Goal: Task Accomplishment & Management: Manage account settings

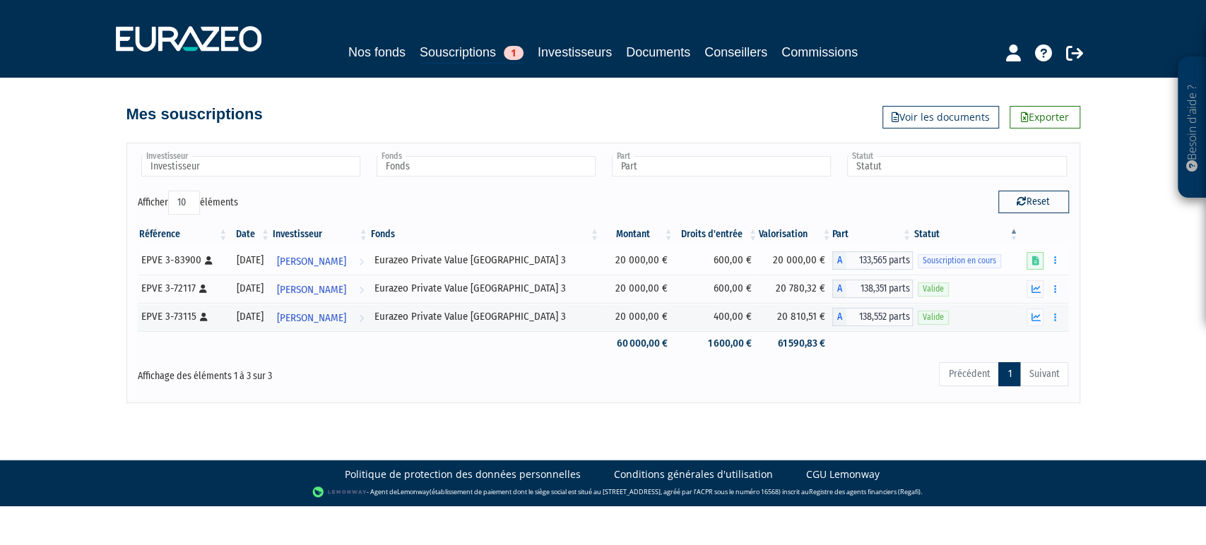
click at [185, 262] on div "EPVE 3-83900 [Français] Personne physique" at bounding box center [182, 260] width 83 height 15
copy div "83900"
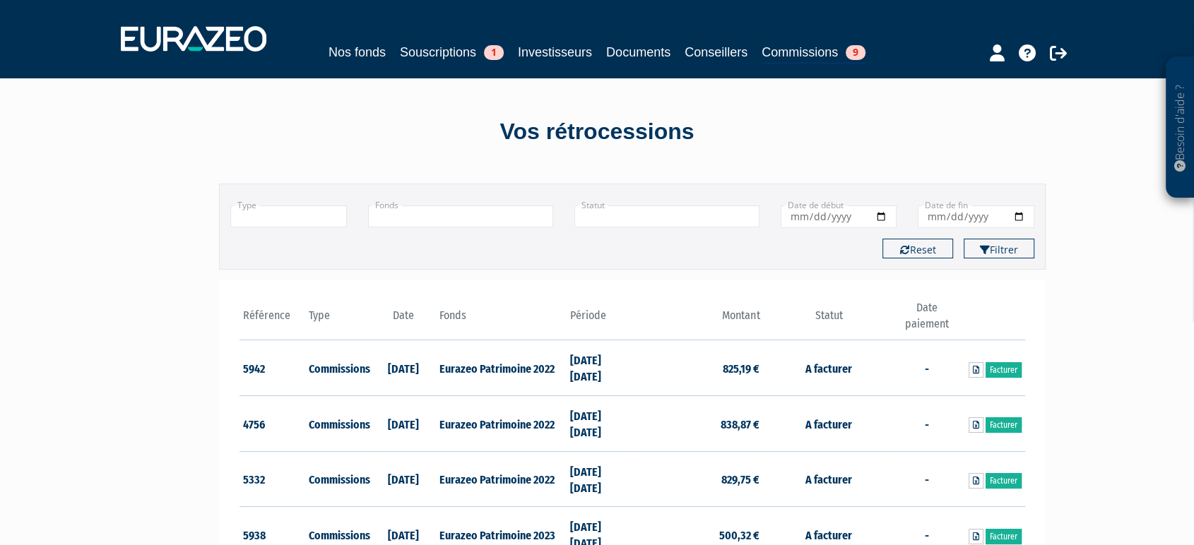
click at [528, 218] on input "text" at bounding box center [460, 217] width 185 height 22
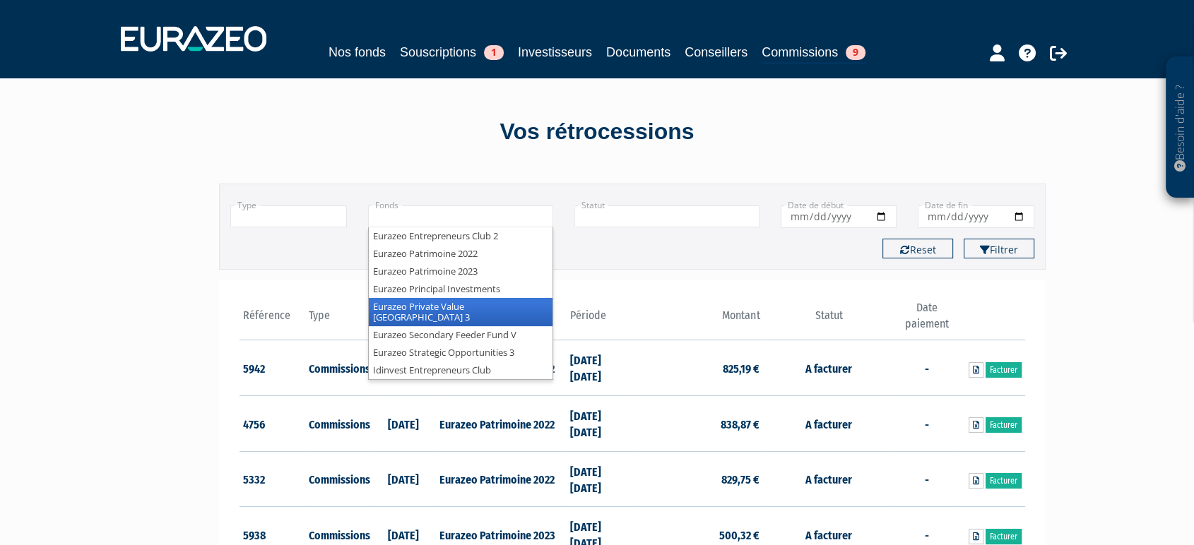
click at [535, 304] on li "Eurazeo Private Value [GEOGRAPHIC_DATA] 3" at bounding box center [461, 312] width 184 height 28
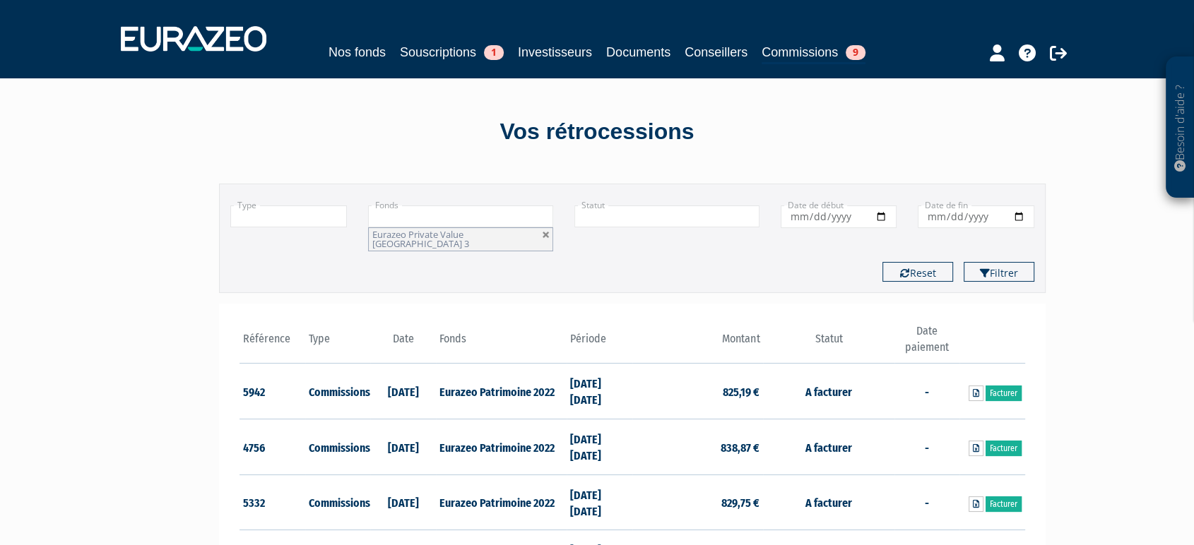
click at [963, 262] on button "Filtrer" at bounding box center [998, 272] width 71 height 20
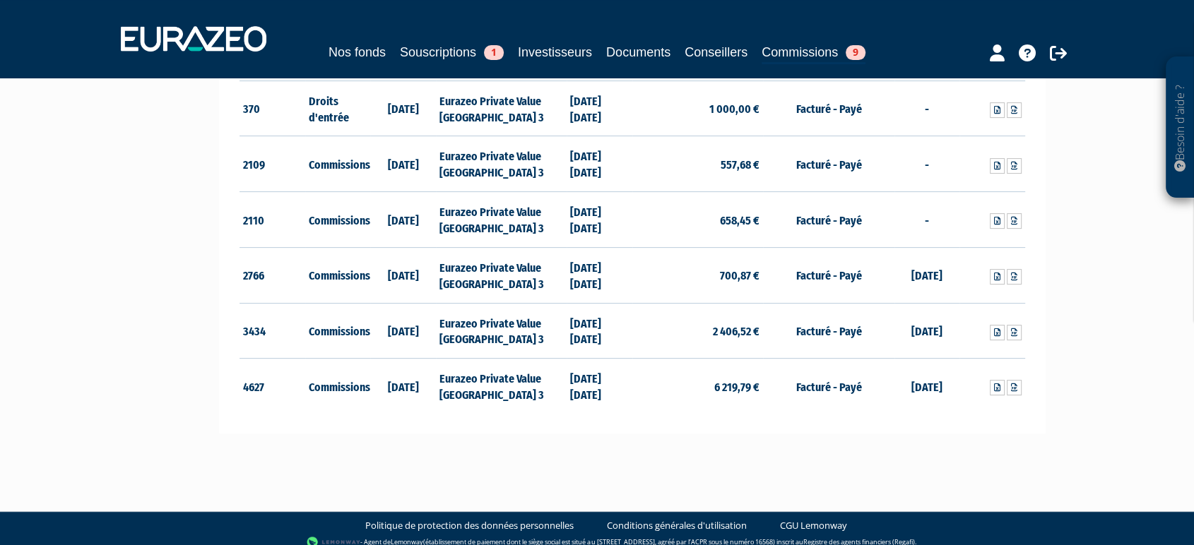
scroll to position [395, 0]
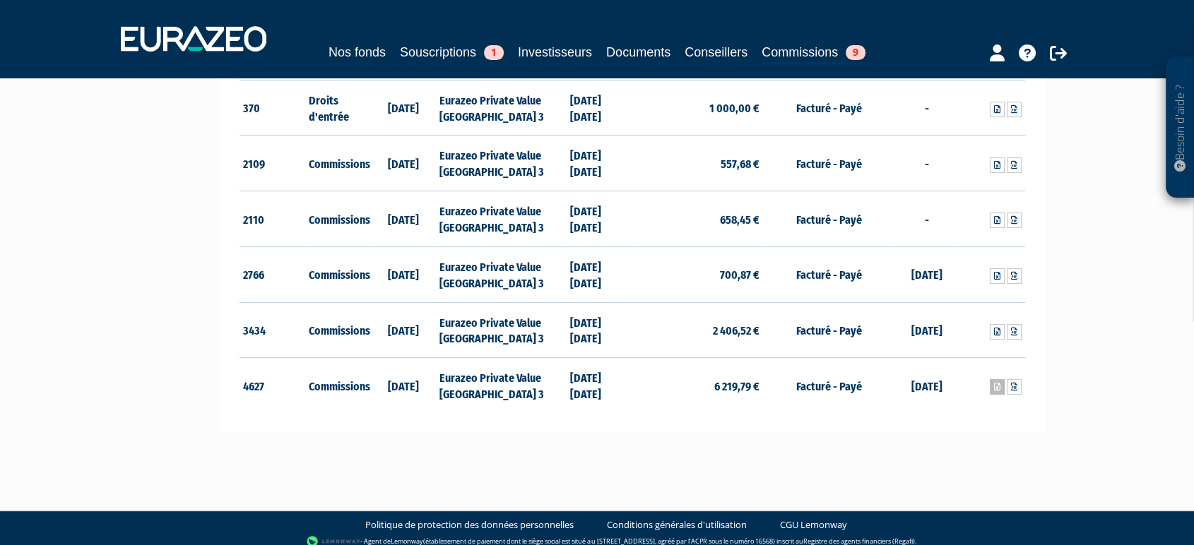
click at [996, 383] on icon at bounding box center [997, 387] width 6 height 8
click at [411, 58] on link "Souscriptions 1" at bounding box center [452, 52] width 104 height 20
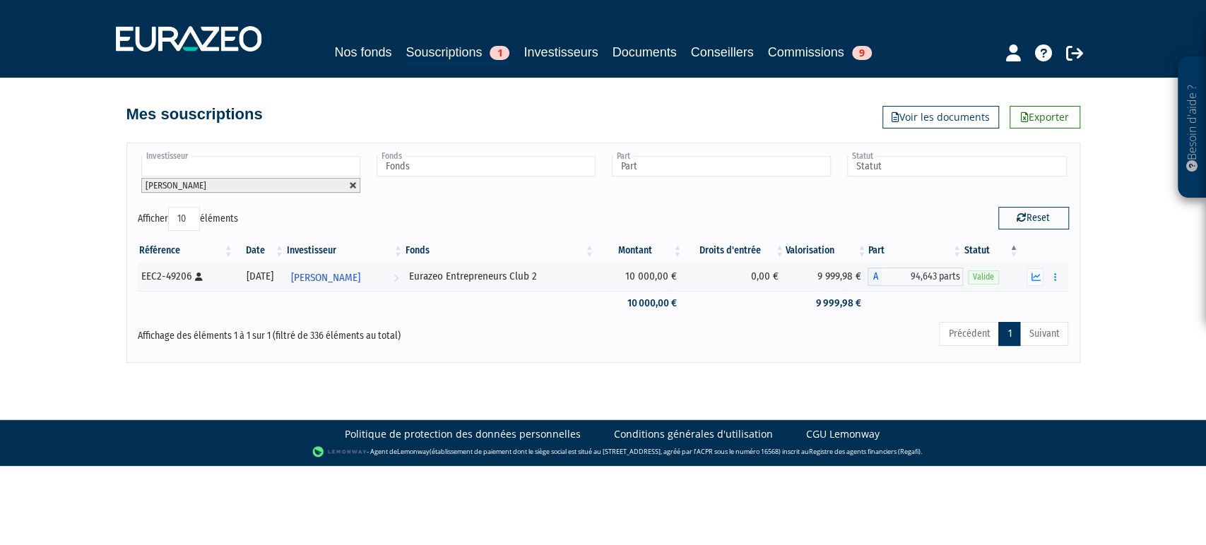
click at [355, 184] on link at bounding box center [353, 186] width 8 height 8
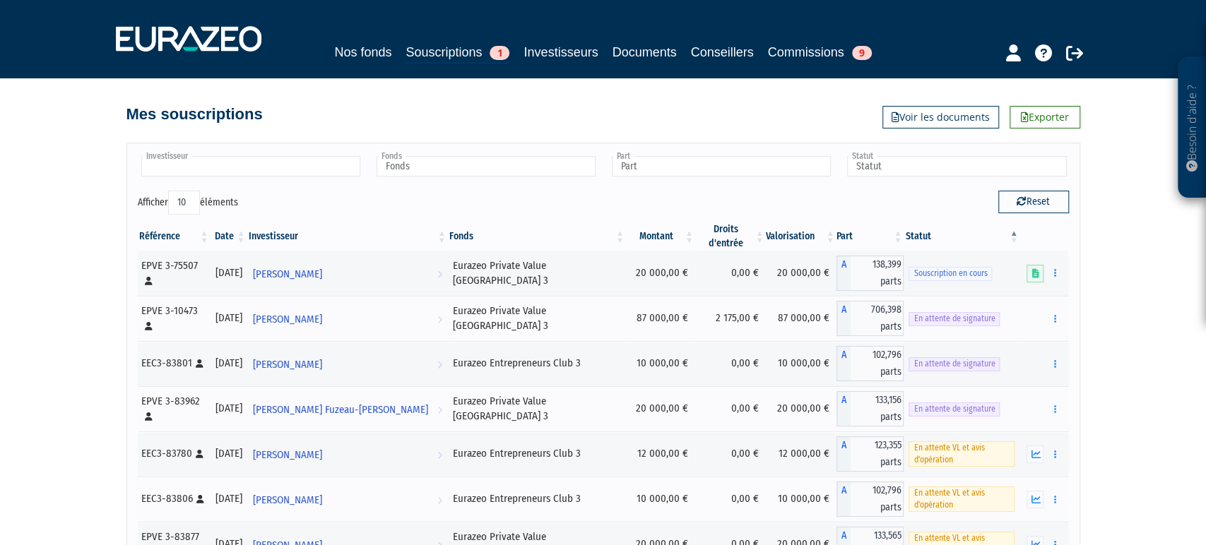
type input "Investisseur"
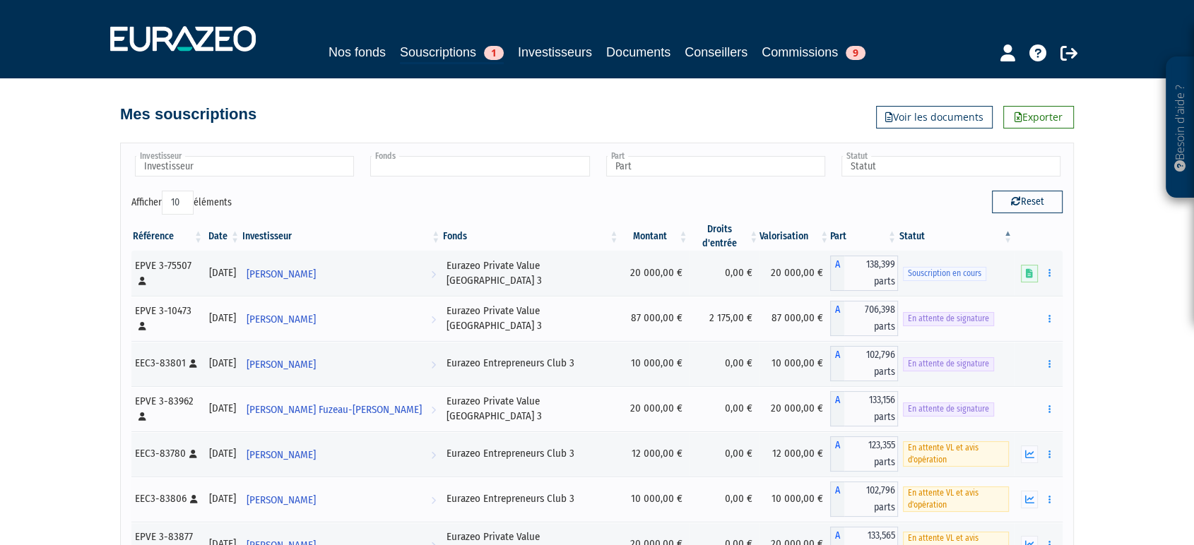
click at [429, 157] on input "text" at bounding box center [479, 166] width 219 height 20
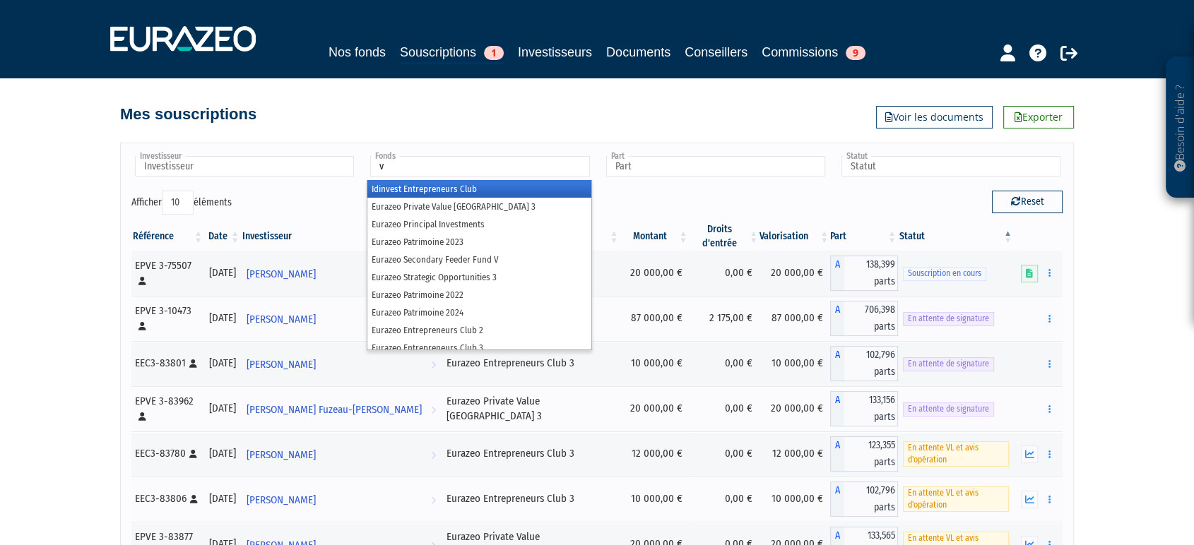
type input "v"
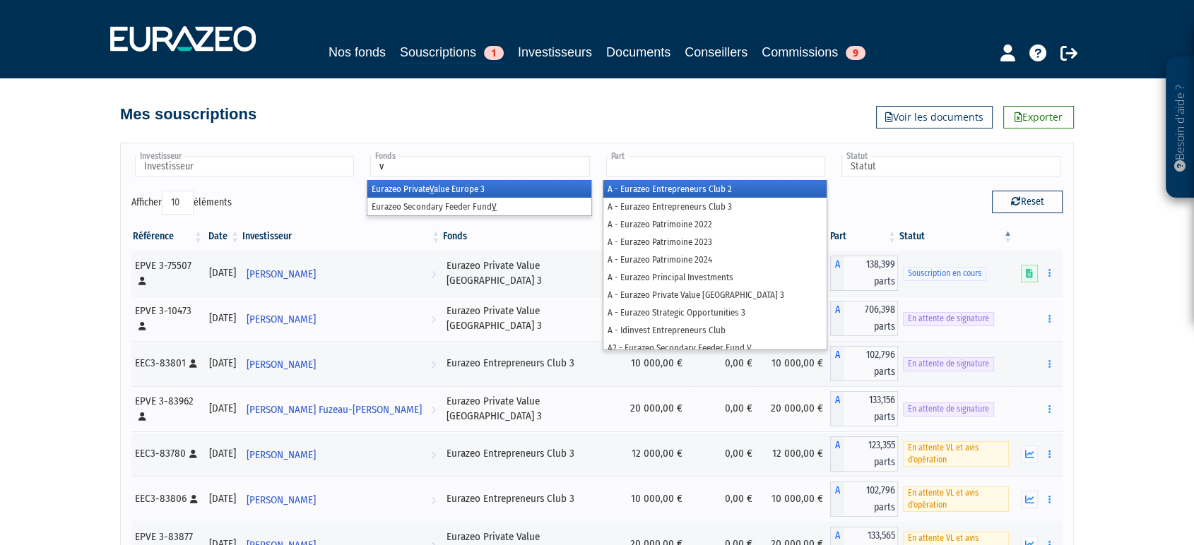
type input "Fonds"
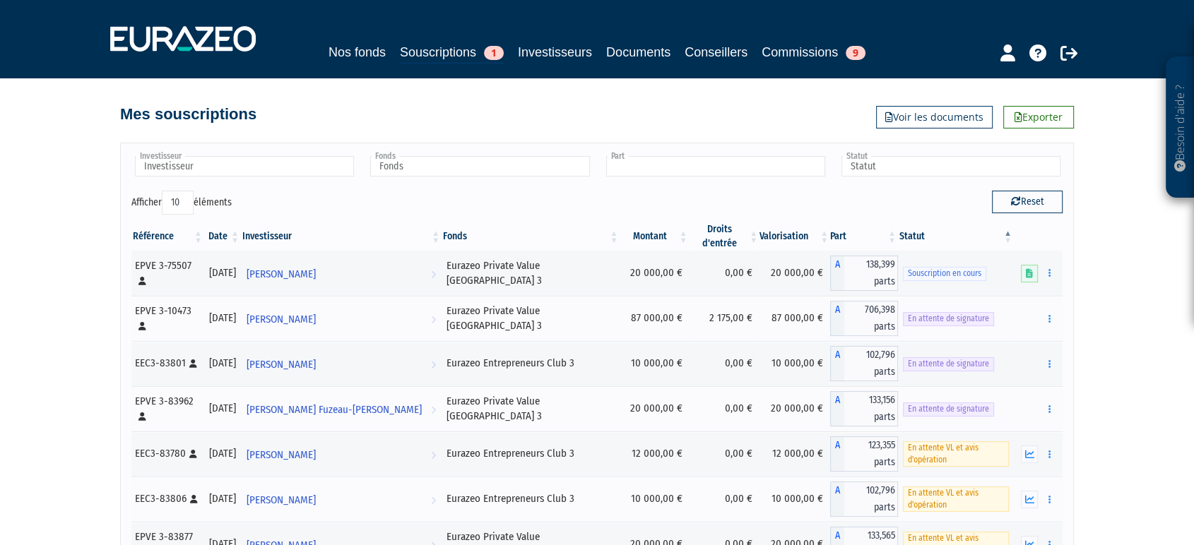
type input "v"
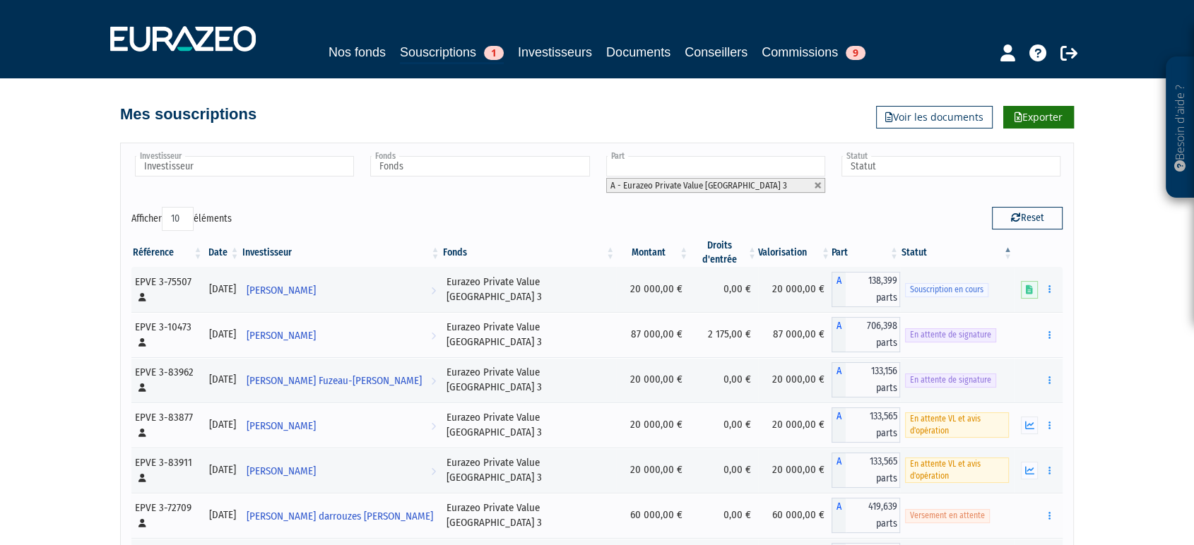
click at [1045, 114] on link "Exporter" at bounding box center [1038, 117] width 71 height 23
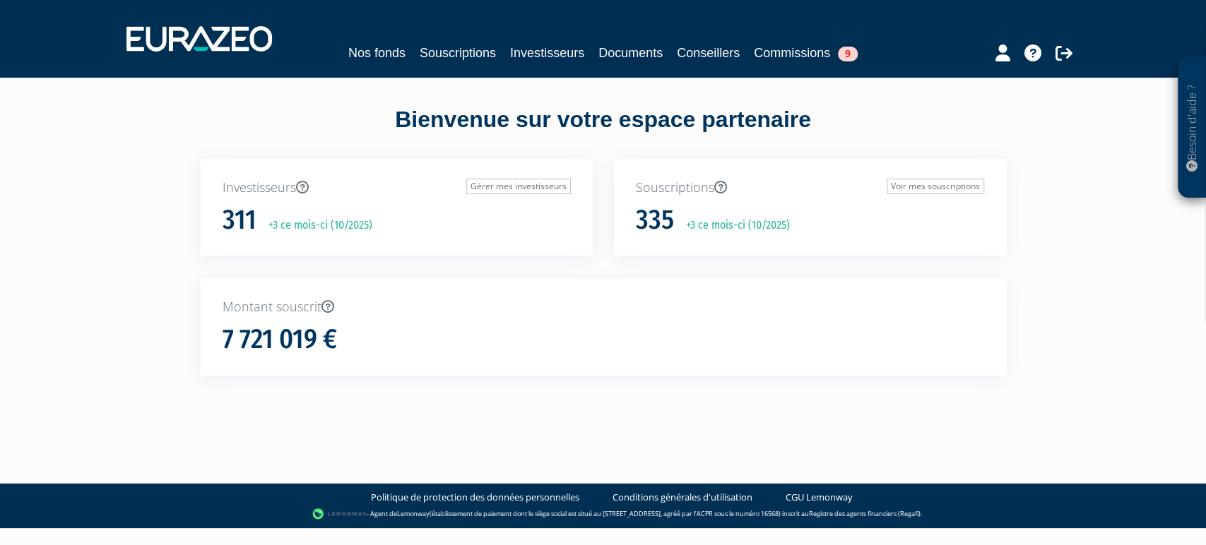
click at [465, 62] on link "Souscriptions" at bounding box center [458, 53] width 76 height 20
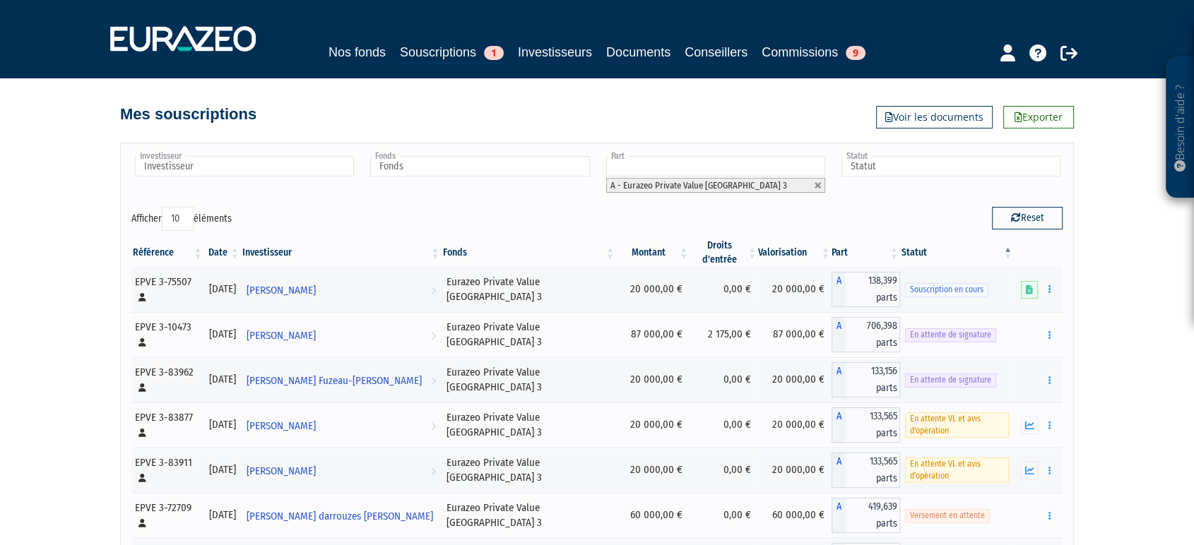
scroll to position [78, 0]
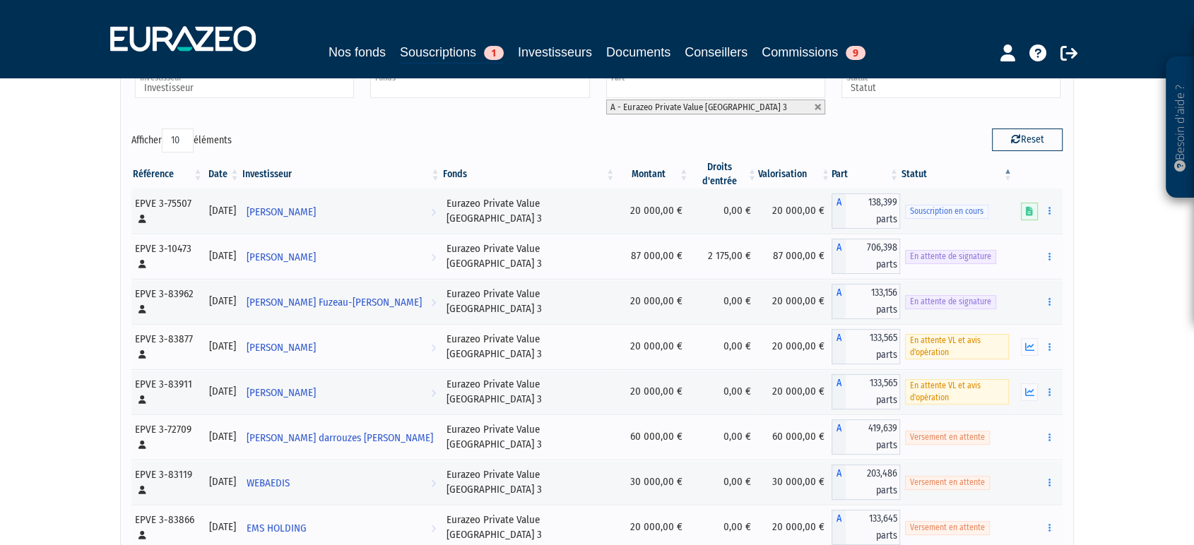
click at [448, 87] on input "text" at bounding box center [479, 88] width 219 height 20
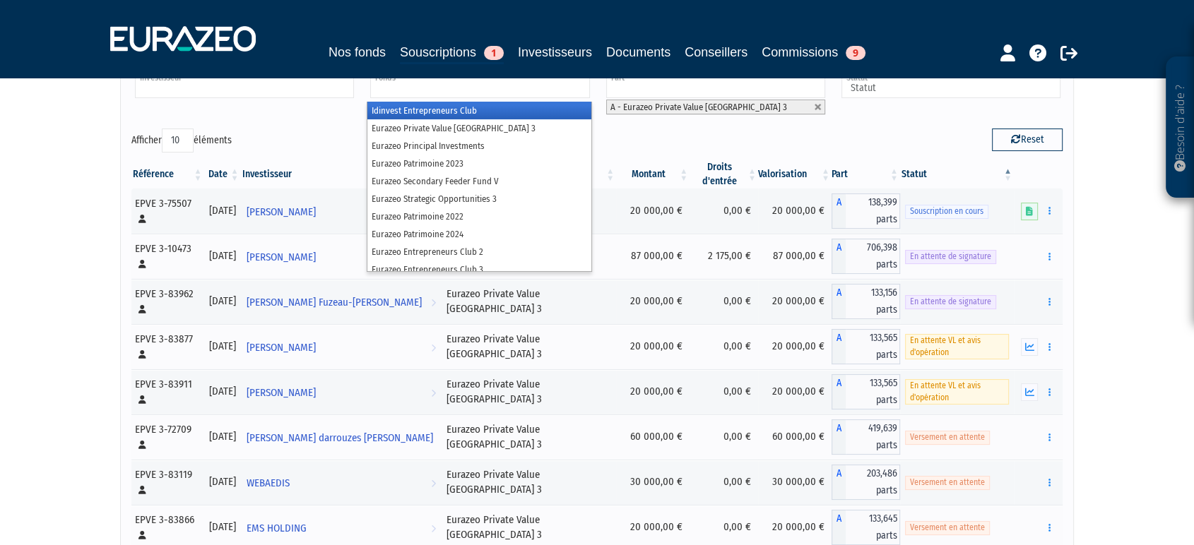
click at [272, 91] on input "text" at bounding box center [244, 88] width 219 height 20
type input "Fonds"
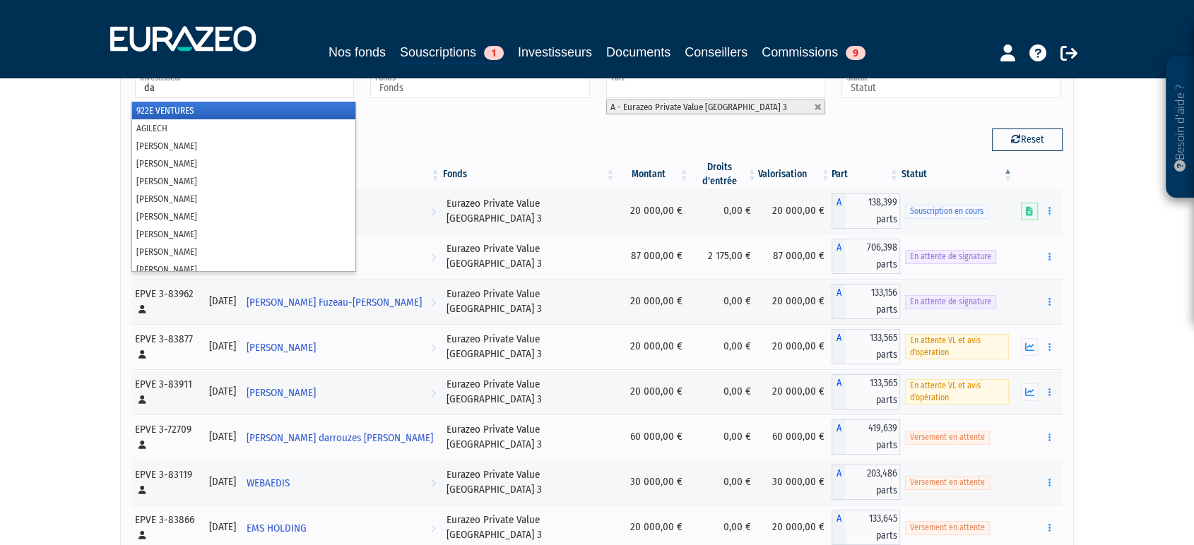
type input "dar"
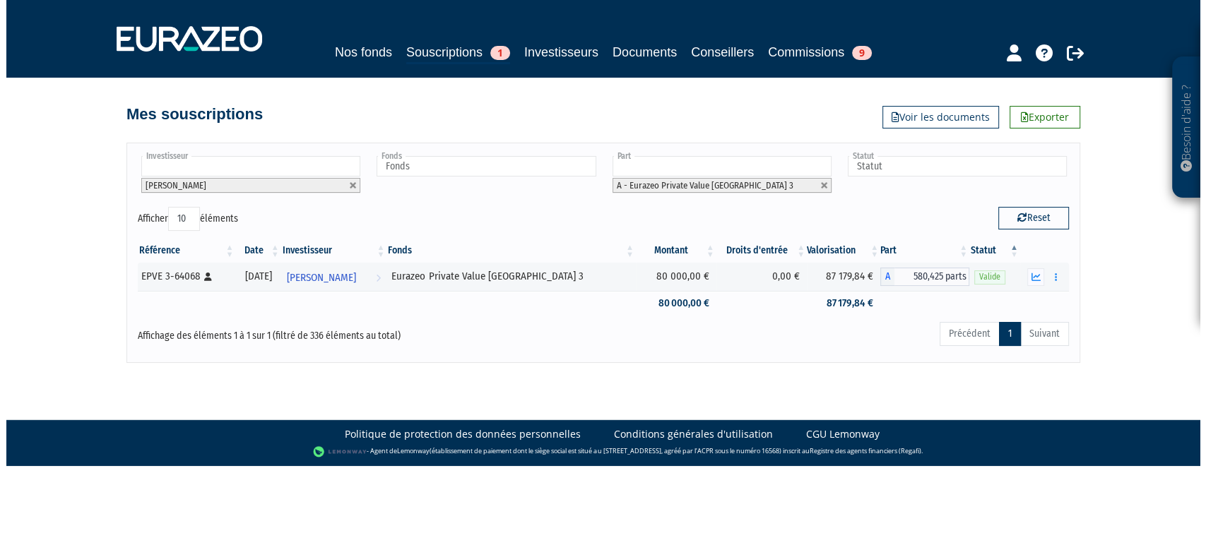
scroll to position [0, 0]
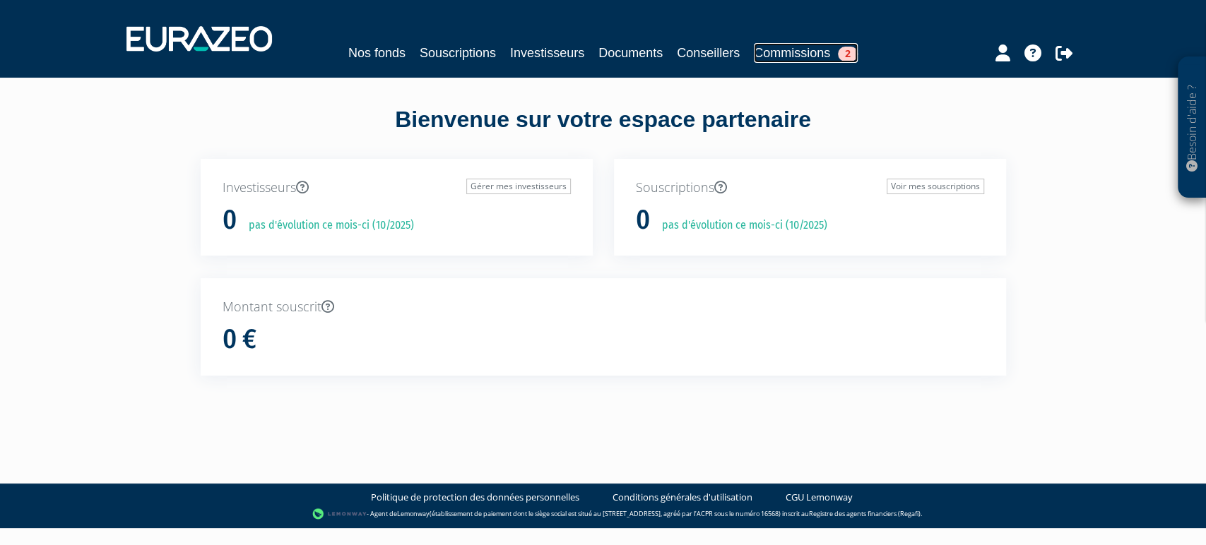
click at [795, 52] on link "Commissions 2" at bounding box center [806, 53] width 104 height 20
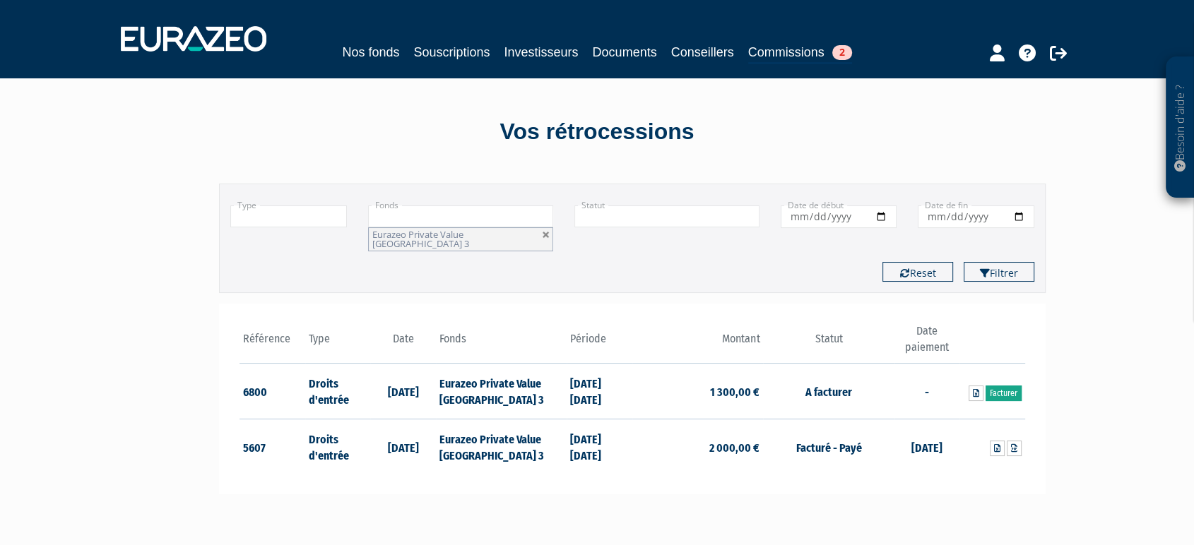
click at [1009, 386] on link "Facturer" at bounding box center [1003, 394] width 36 height 16
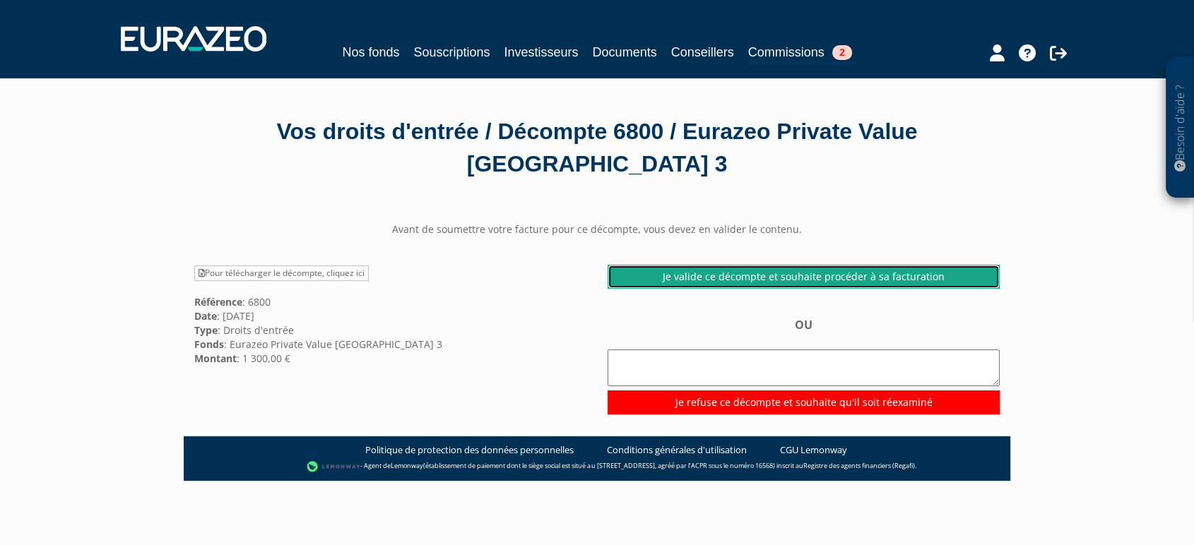
click at [710, 281] on link "Je valide ce décompte et souhaite procéder à sa facturation" at bounding box center [803, 277] width 392 height 24
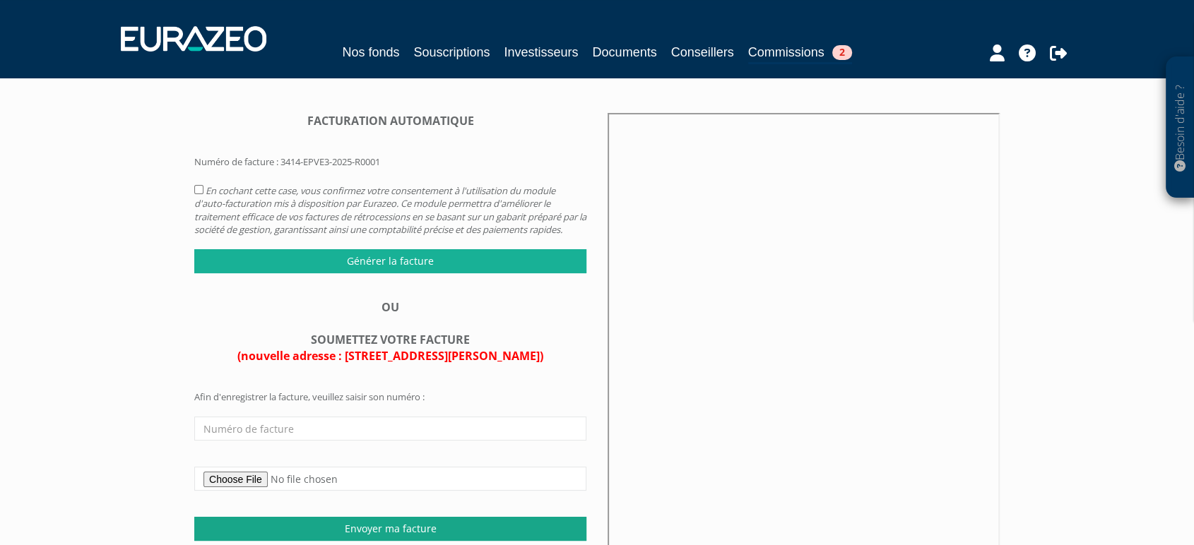
scroll to position [303, 0]
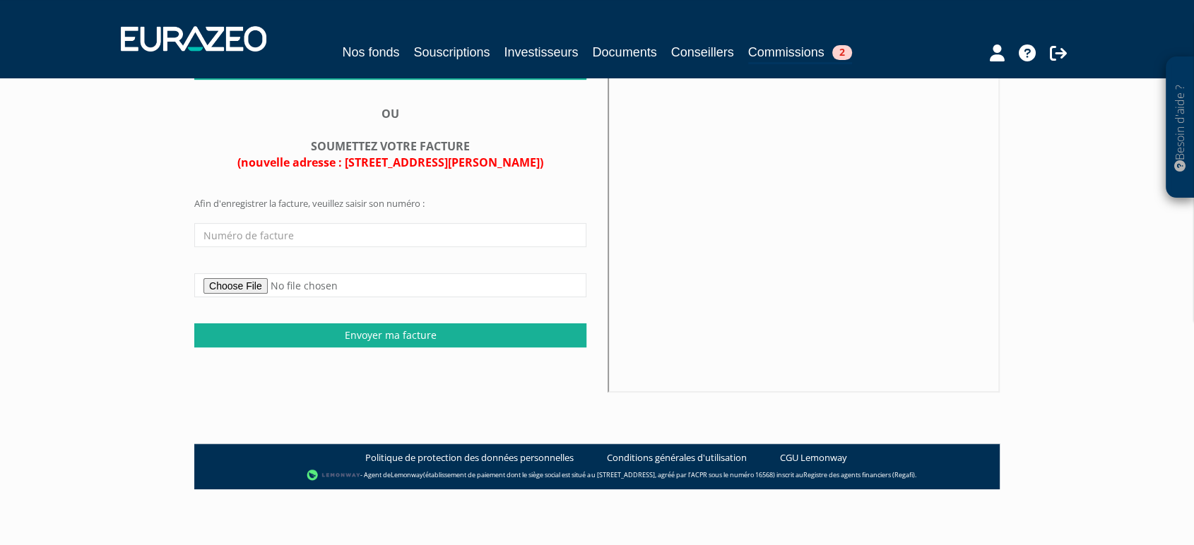
type input "C:\fakepath\CYR_FA252750_Eurazeo Private Value Europe 3 - DE.pdf"
click at [377, 247] on input "text" at bounding box center [390, 235] width 392 height 24
paste input "FA252750"
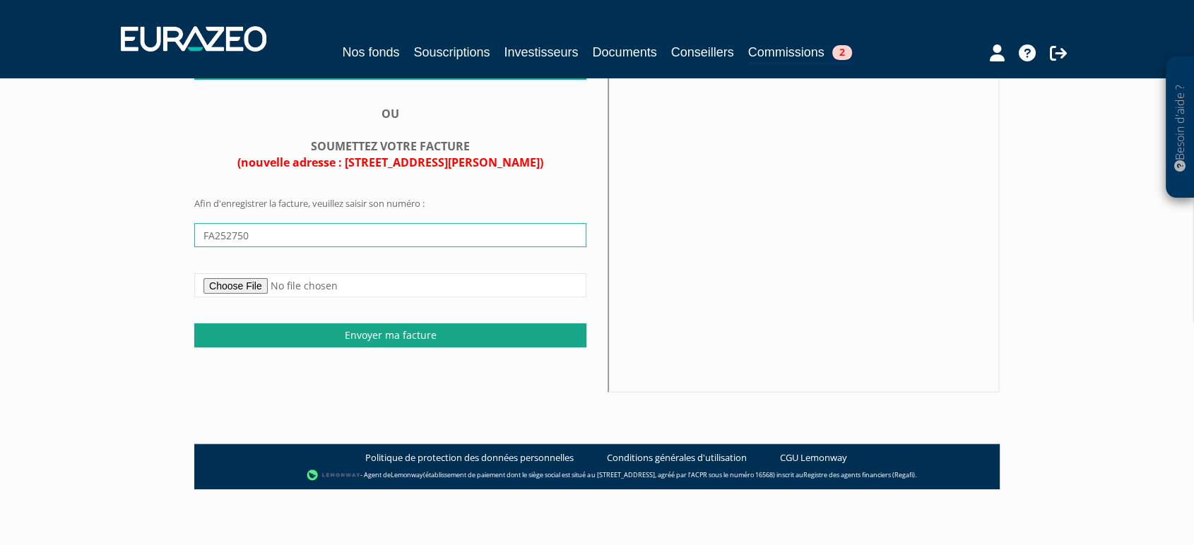
type input "FA252750"
click at [333, 338] on input "Envoyer ma facture" at bounding box center [390, 335] width 392 height 24
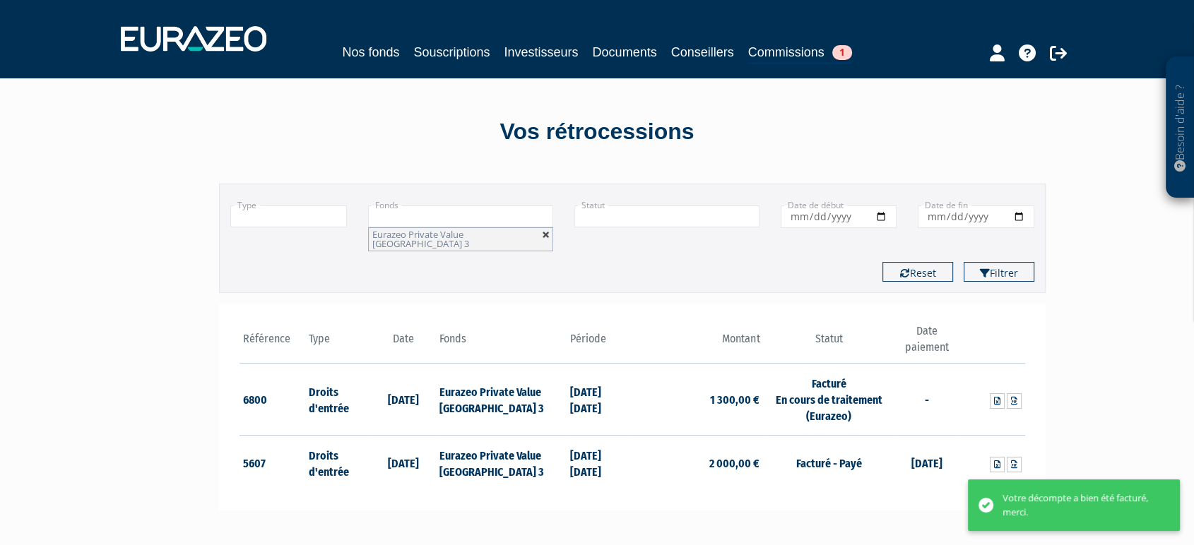
click at [543, 236] on link at bounding box center [546, 235] width 8 height 8
type input "+"
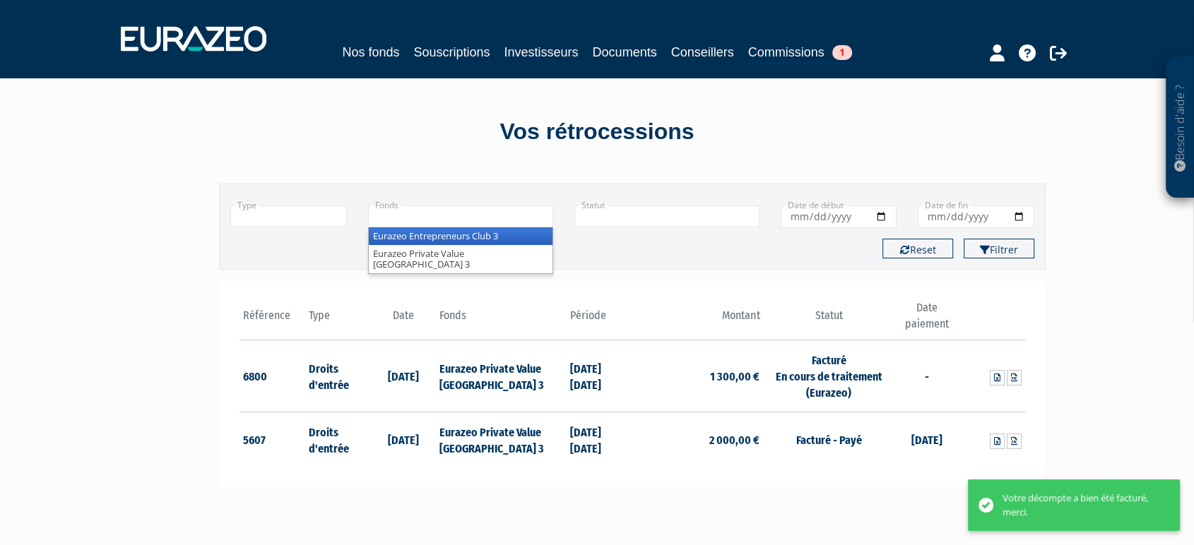
click at [492, 219] on input "text" at bounding box center [460, 217] width 185 height 22
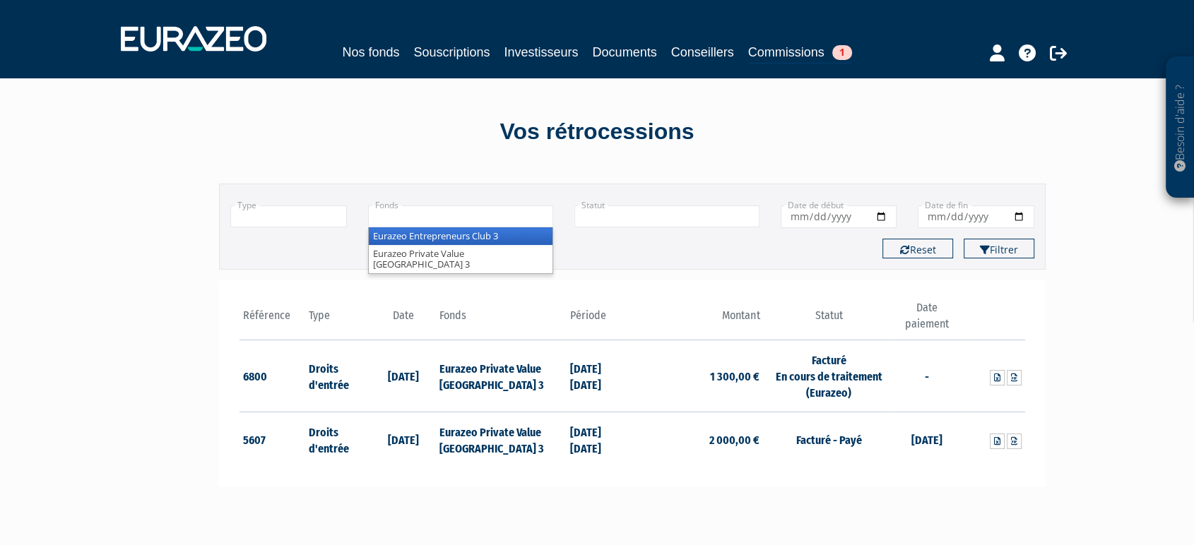
click at [489, 237] on li "Eurazeo Entrepreneurs Club 3" at bounding box center [461, 236] width 184 height 18
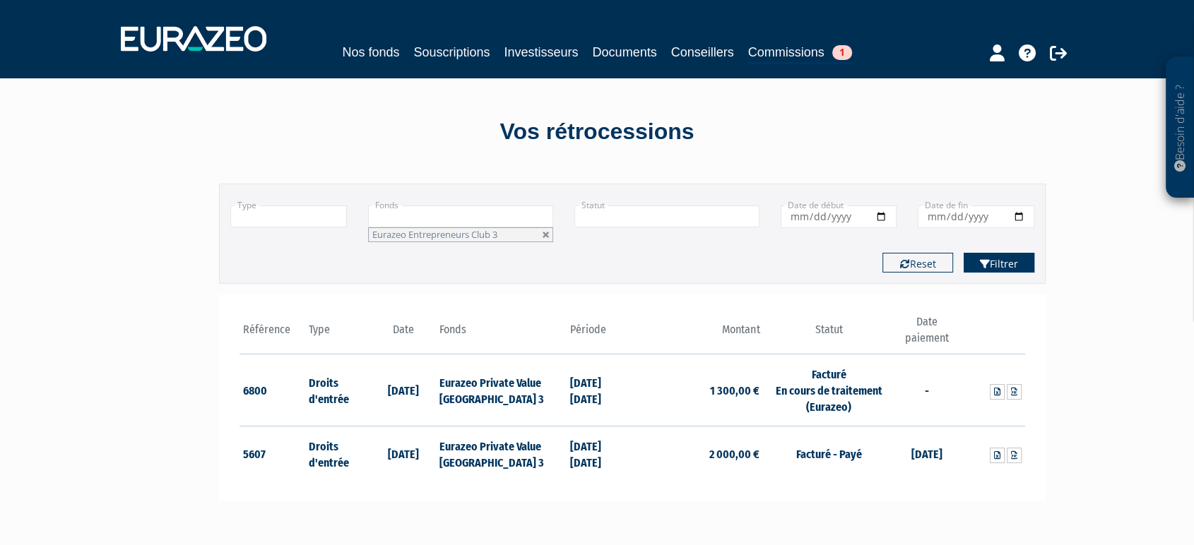
click at [1021, 258] on button "Filtrer" at bounding box center [998, 263] width 71 height 20
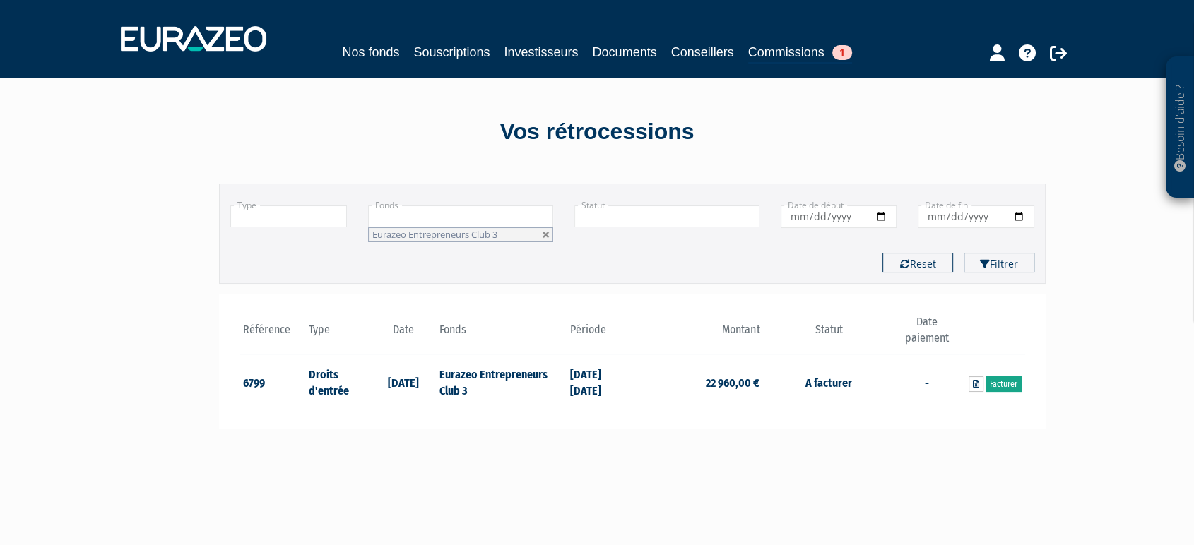
click at [1002, 382] on link "Facturer" at bounding box center [1003, 384] width 36 height 16
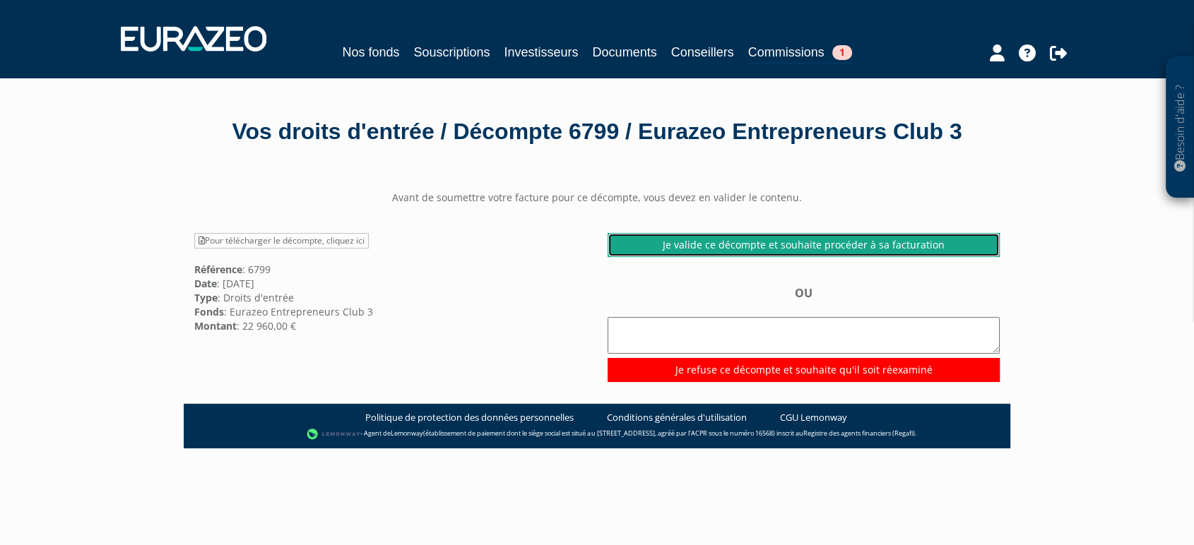
click at [811, 257] on link "Je valide ce décompte et souhaite procéder à sa facturation" at bounding box center [803, 245] width 392 height 24
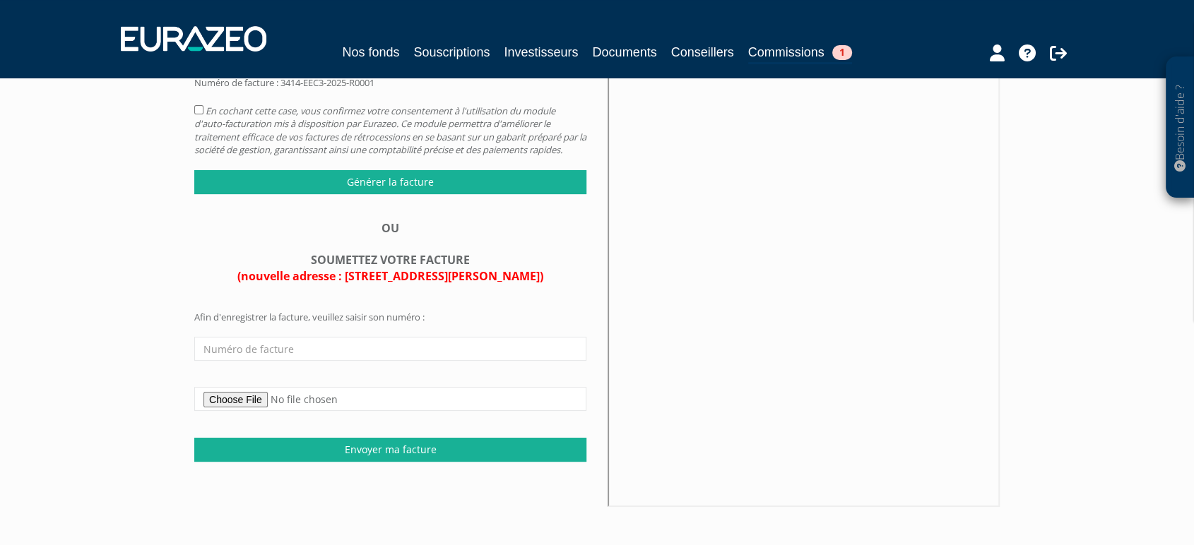
scroll to position [157, 0]
type input "C:\fakepath\CYR_FA252749_Eurazeo Entrepreneurs Club 3 -DE .pdf"
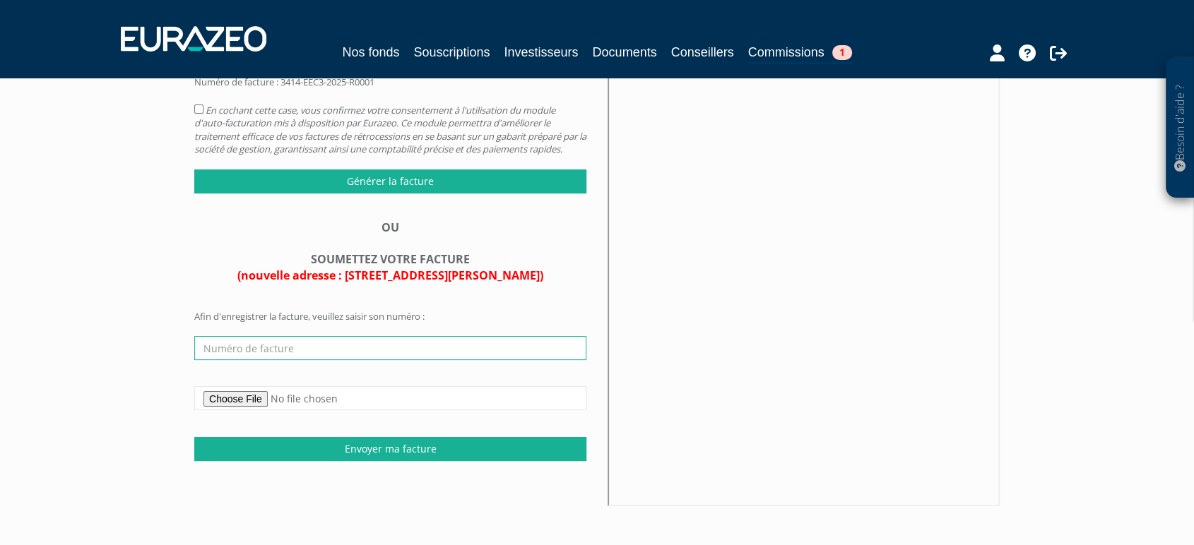
click at [356, 360] on input "text" at bounding box center [390, 348] width 392 height 24
paste input "FA252749"
type input "FA252749"
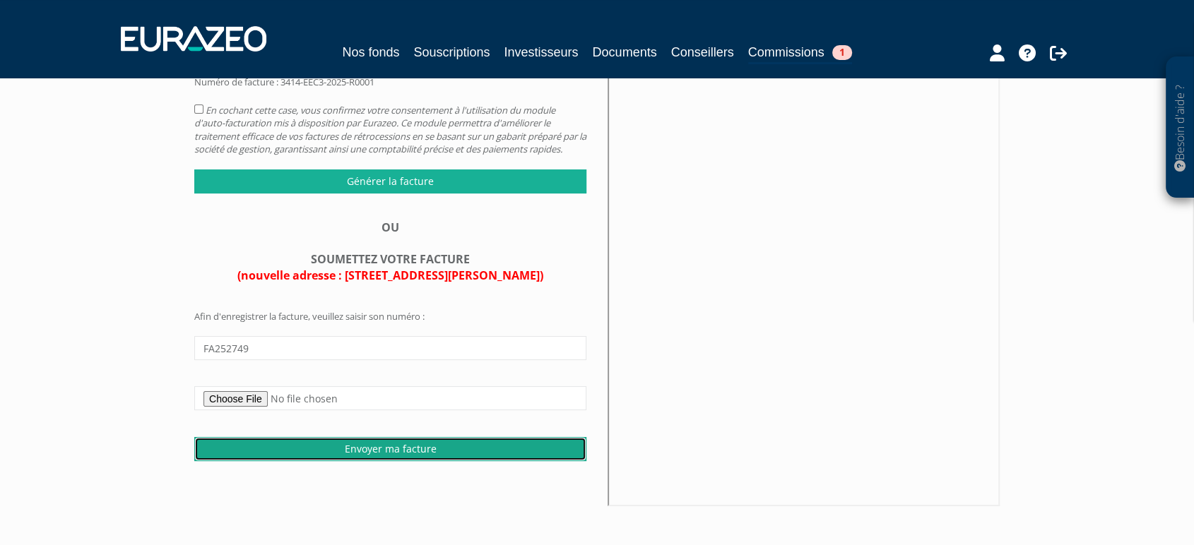
click at [337, 461] on input "Envoyer ma facture" at bounding box center [390, 449] width 392 height 24
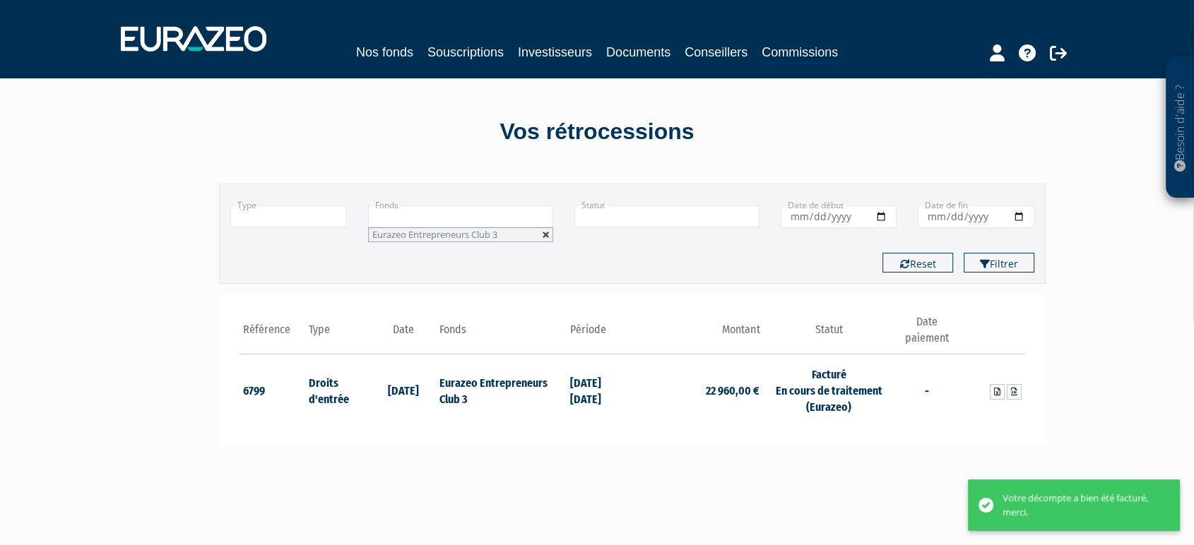
click at [547, 233] on link at bounding box center [546, 235] width 8 height 8
type input "+"
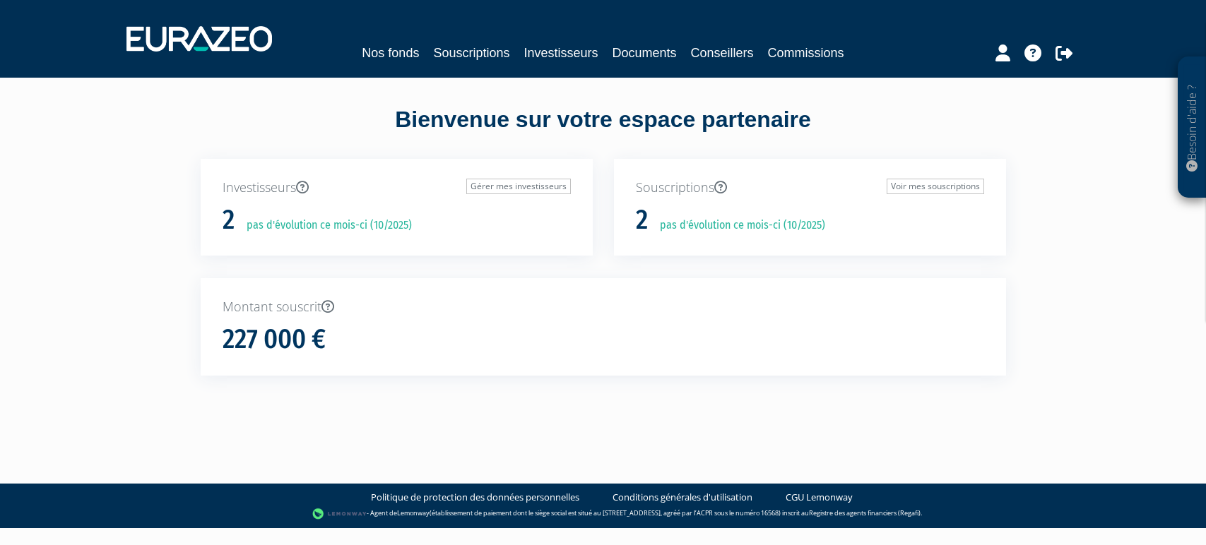
click at [438, 47] on link "Souscriptions" at bounding box center [471, 53] width 76 height 20
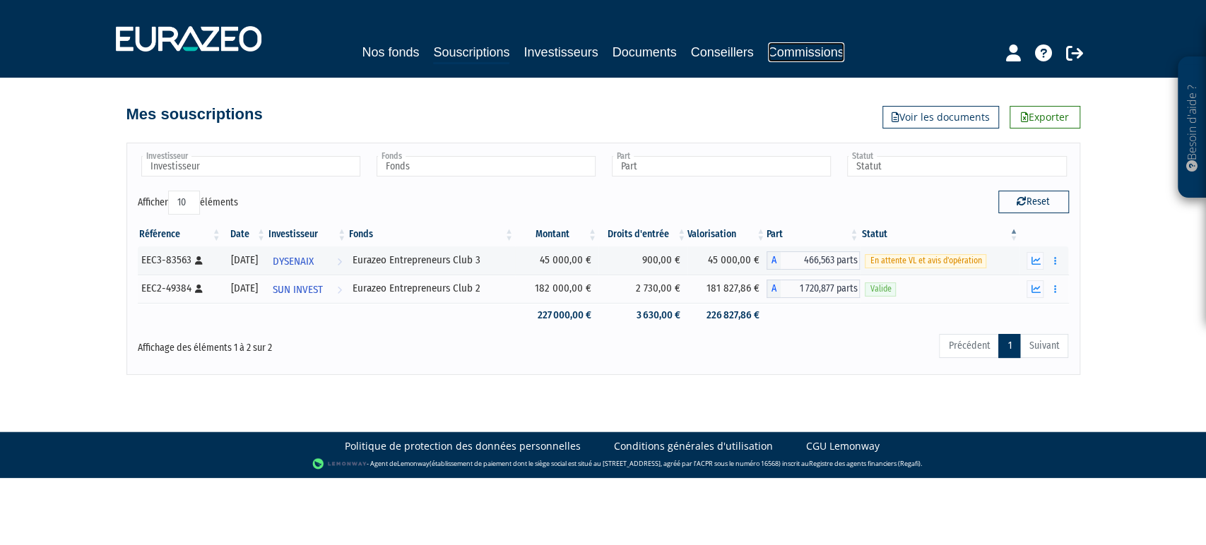
click at [844, 49] on link "Commissions" at bounding box center [806, 52] width 76 height 20
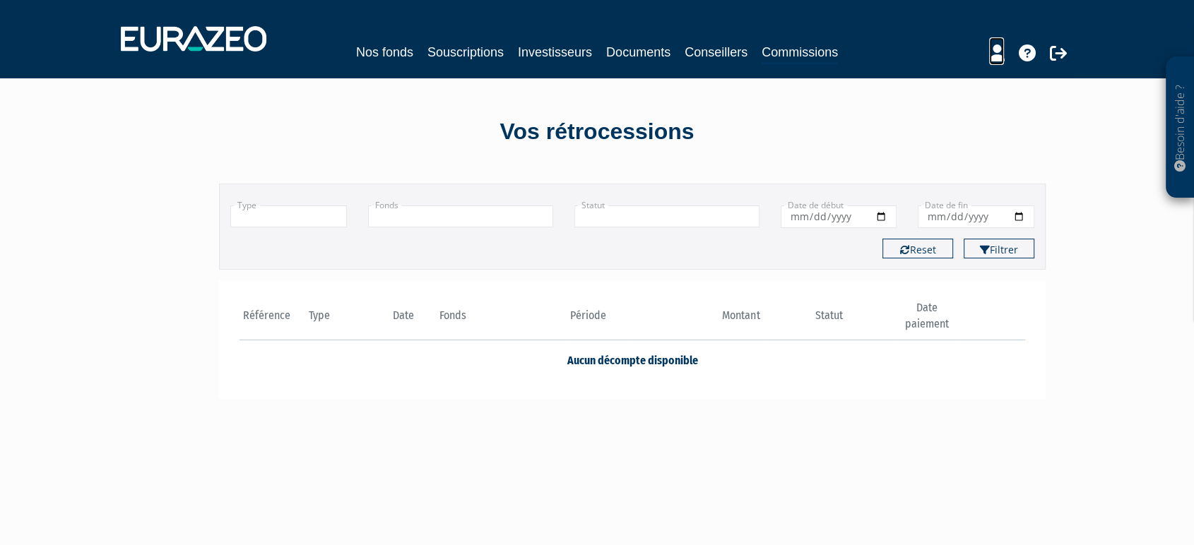
click at [1001, 49] on icon at bounding box center [996, 52] width 15 height 17
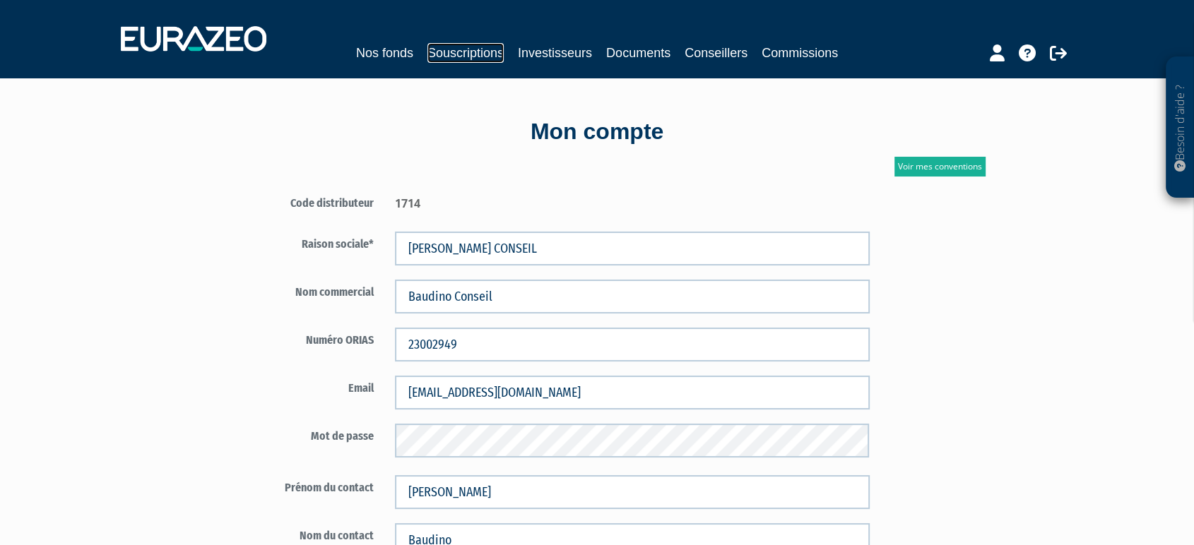
click at [453, 51] on link "Souscriptions" at bounding box center [465, 53] width 76 height 20
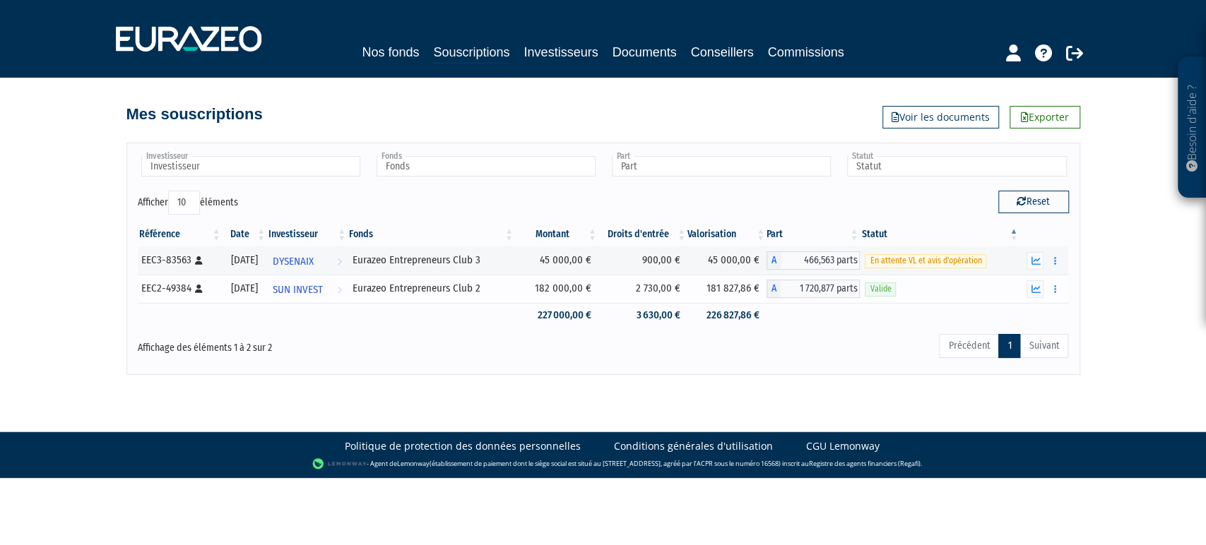
click at [176, 291] on div "EEC2-49384 [Français] Personne physique" at bounding box center [179, 288] width 76 height 15
copy div "49384"
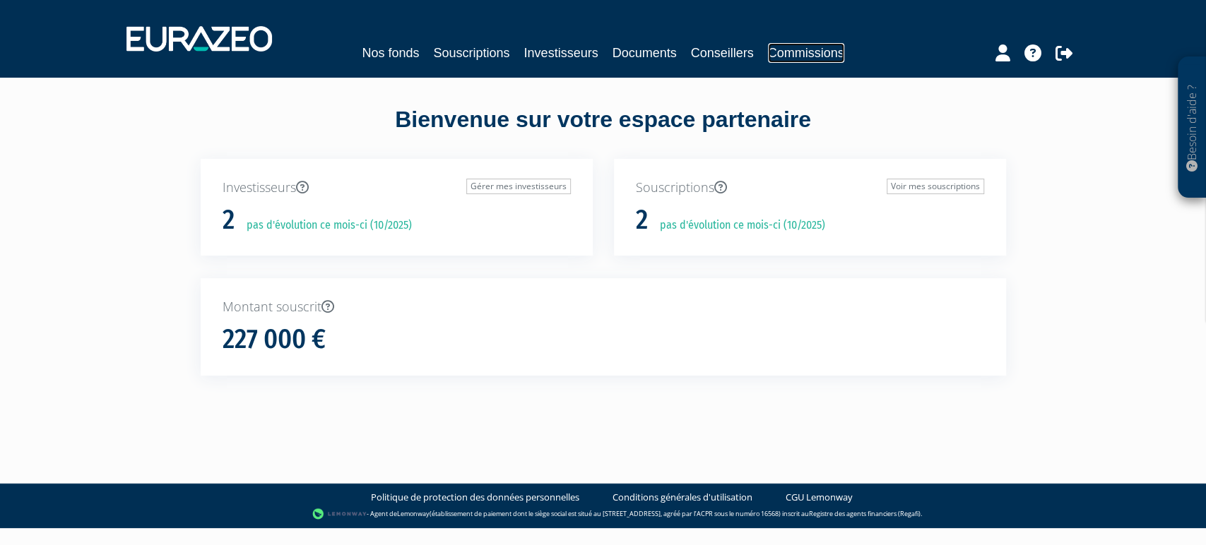
click at [816, 61] on link "Commissions" at bounding box center [806, 53] width 76 height 20
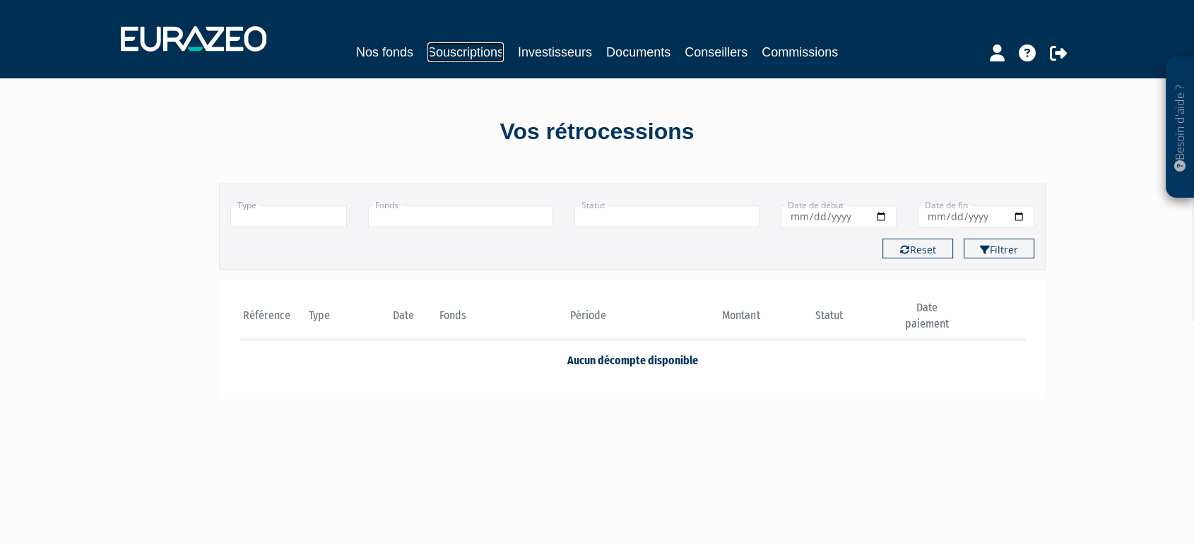
click at [446, 53] on link "Souscriptions" at bounding box center [465, 52] width 76 height 20
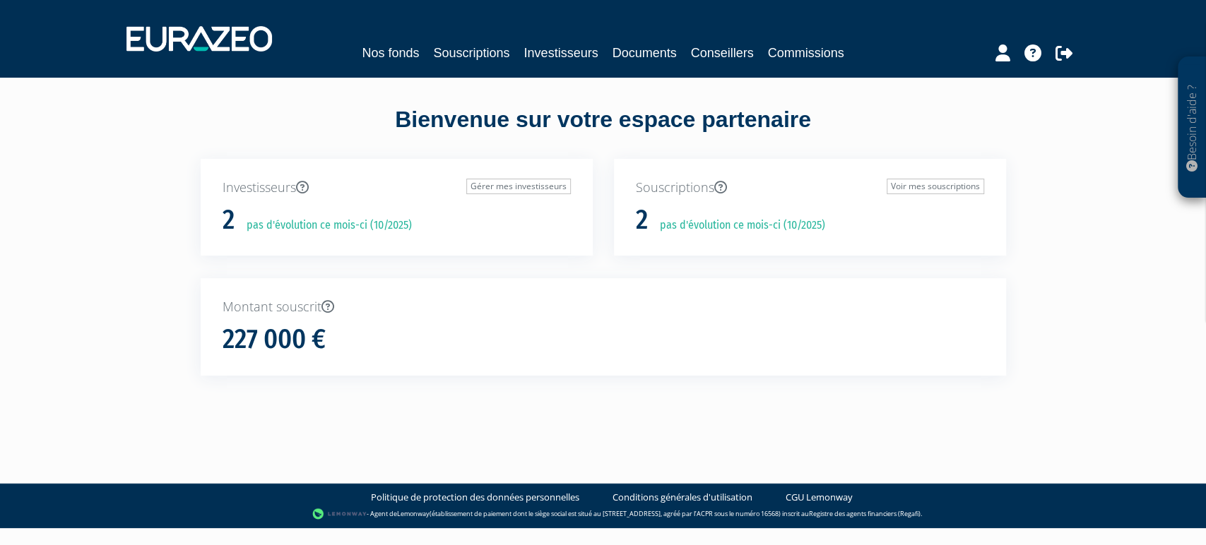
click at [876, 53] on div "Nos fonds Souscriptions Investisseurs Documents Conseillers Commissions" at bounding box center [602, 53] width 649 height 20
click at [844, 52] on link "Commissions" at bounding box center [806, 53] width 76 height 20
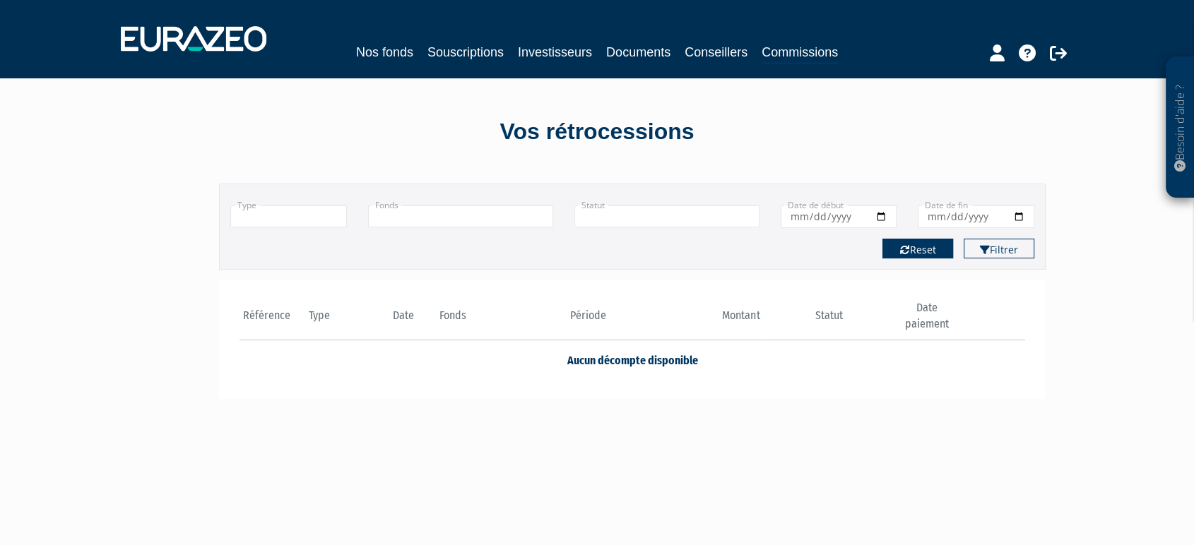
click at [917, 249] on button "Reset" at bounding box center [917, 249] width 71 height 20
type input "+"
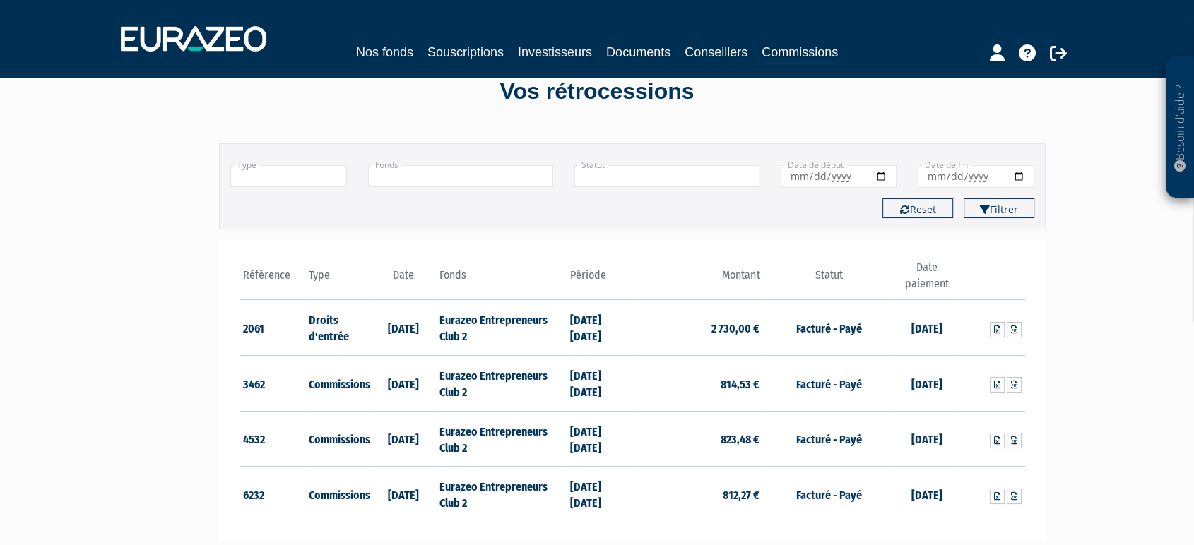
scroll to position [79, 0]
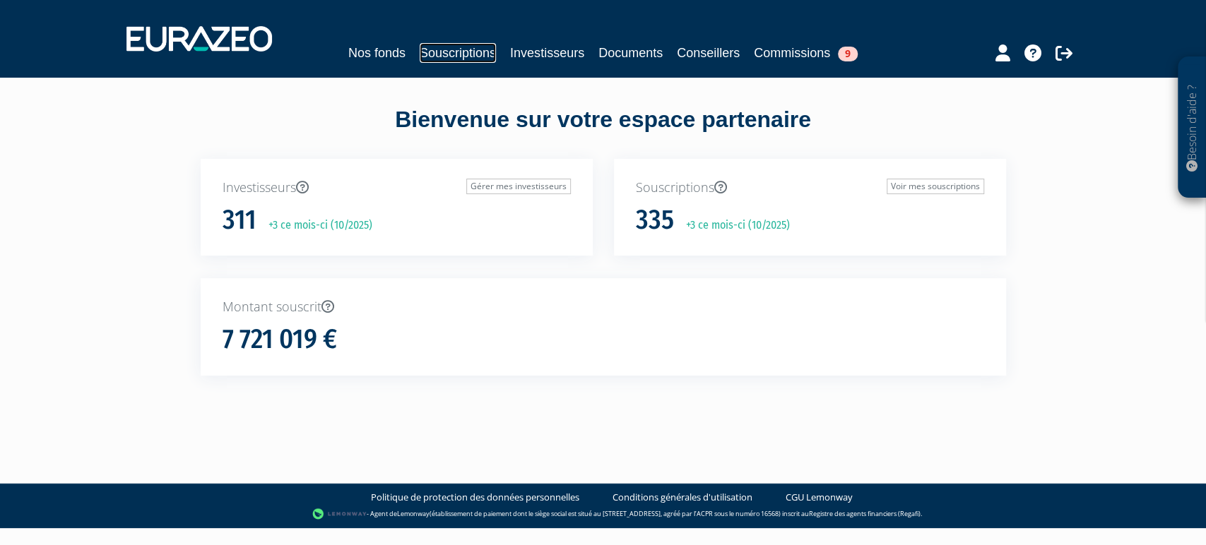
click at [463, 50] on link "Souscriptions" at bounding box center [458, 53] width 76 height 20
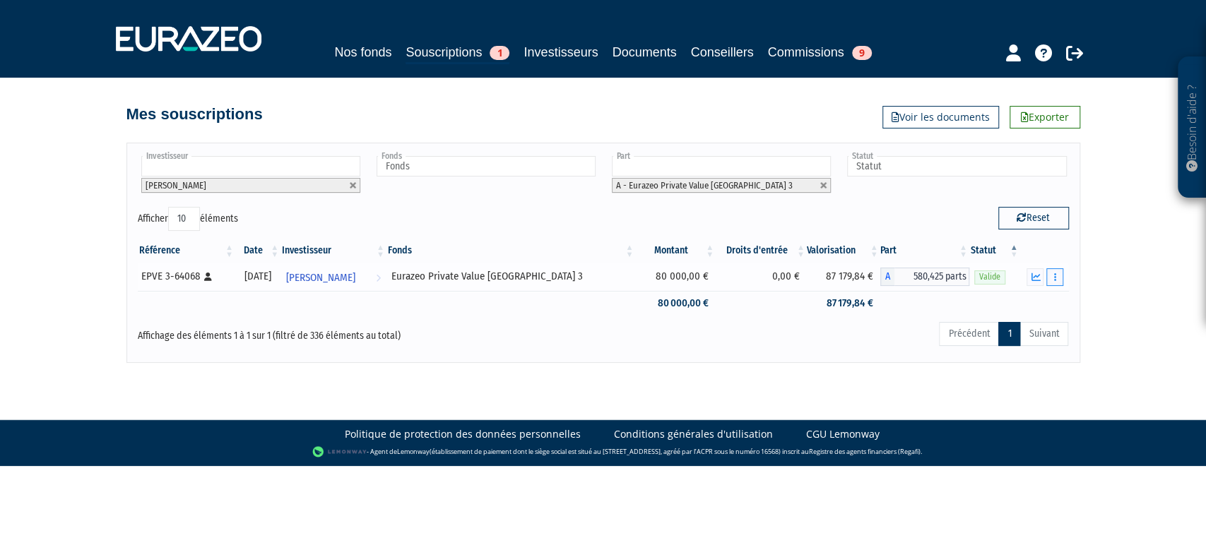
click at [1055, 280] on icon "button" at bounding box center [1055, 277] width 2 height 9
click at [1000, 355] on link "Historique de rachat(s)" at bounding box center [1000, 355] width 117 height 23
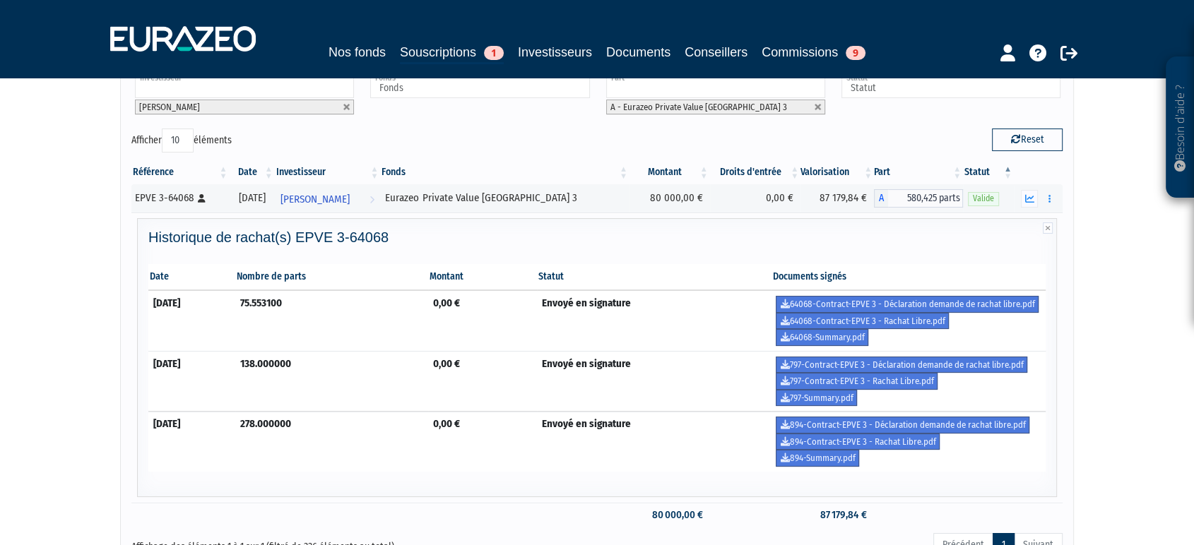
scroll to position [157, 0]
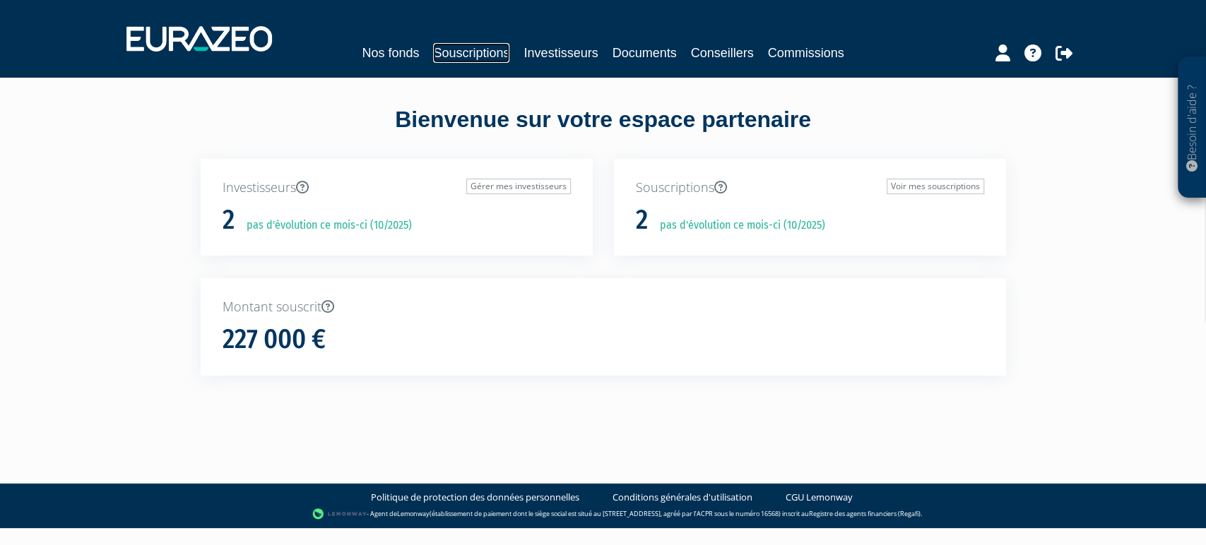
click at [435, 57] on link "Souscriptions" at bounding box center [471, 53] width 76 height 20
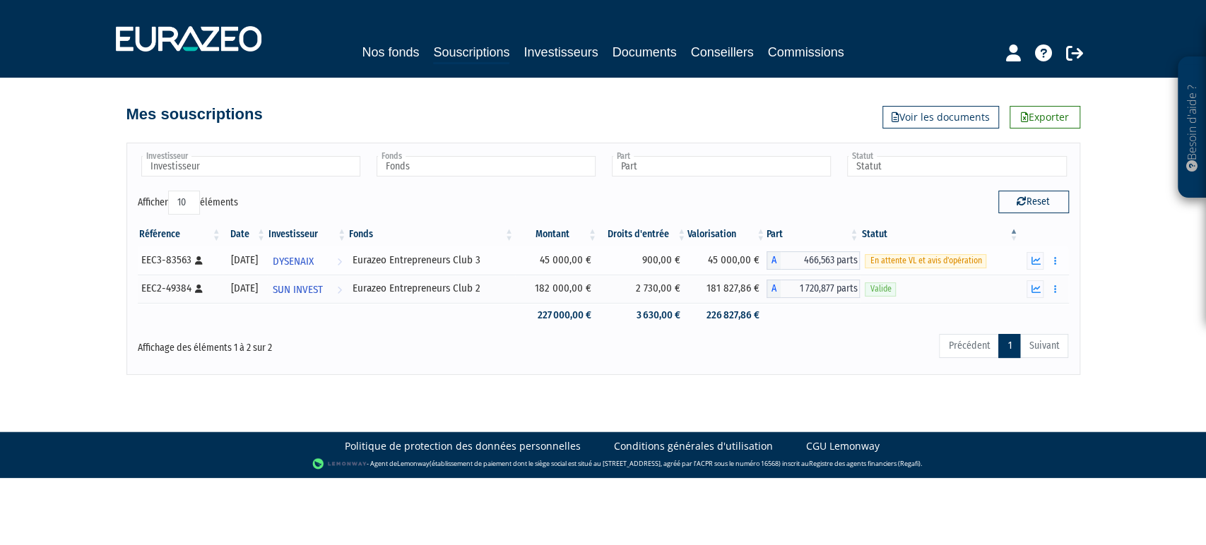
click at [180, 262] on div "EEC3-83563 [Français] Personne physique" at bounding box center [179, 260] width 76 height 15
copy div "83563"
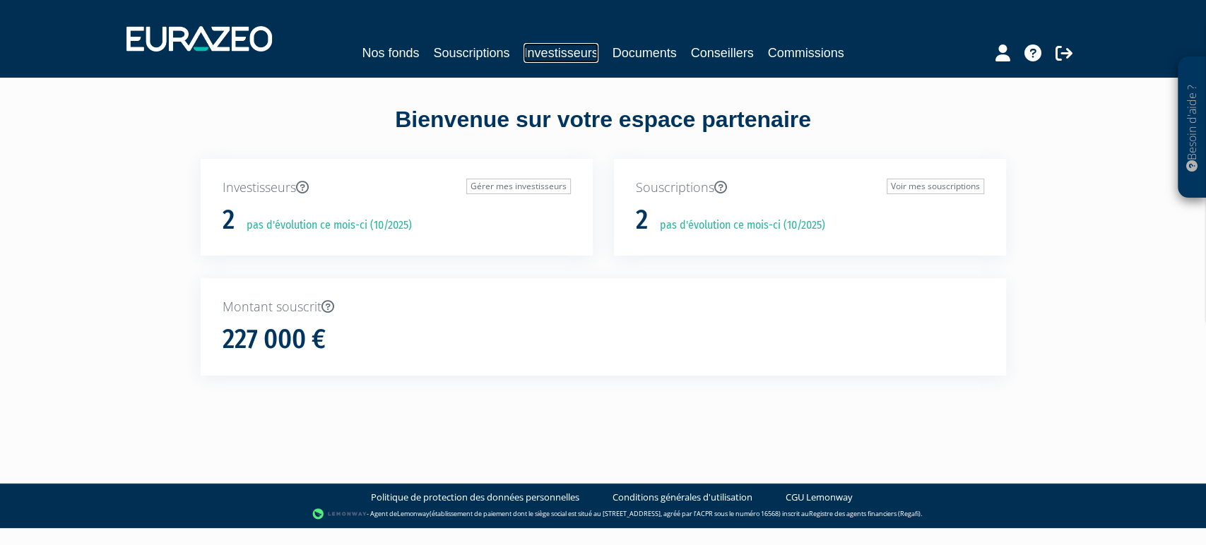
click at [571, 49] on link "Investisseurs" at bounding box center [560, 53] width 74 height 20
click at [433, 48] on link "Souscriptions" at bounding box center [471, 53] width 76 height 20
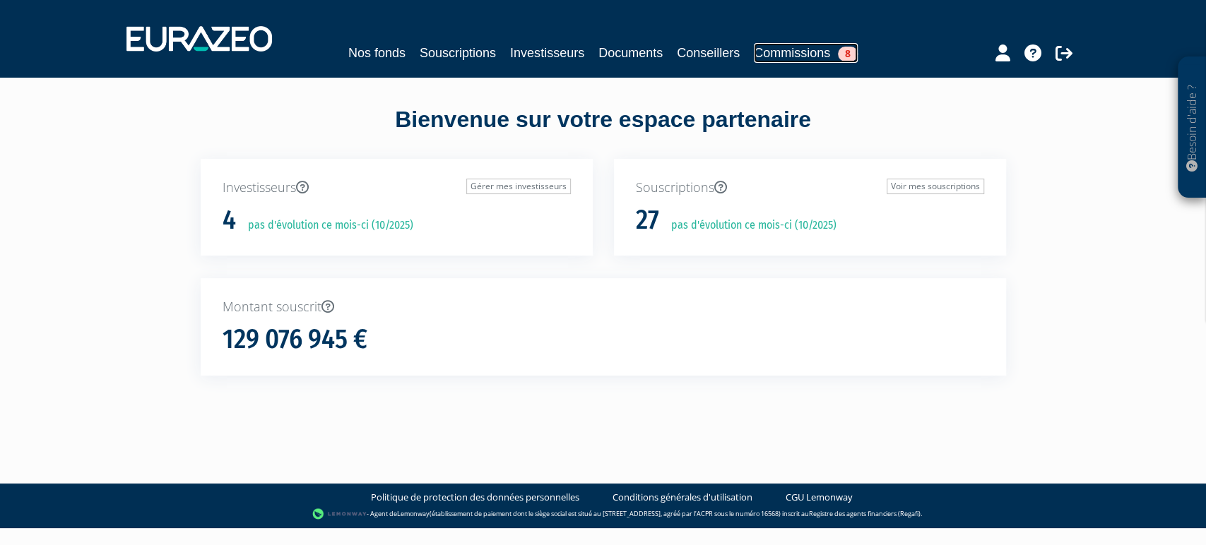
click at [831, 59] on link "Commissions 8" at bounding box center [806, 53] width 104 height 20
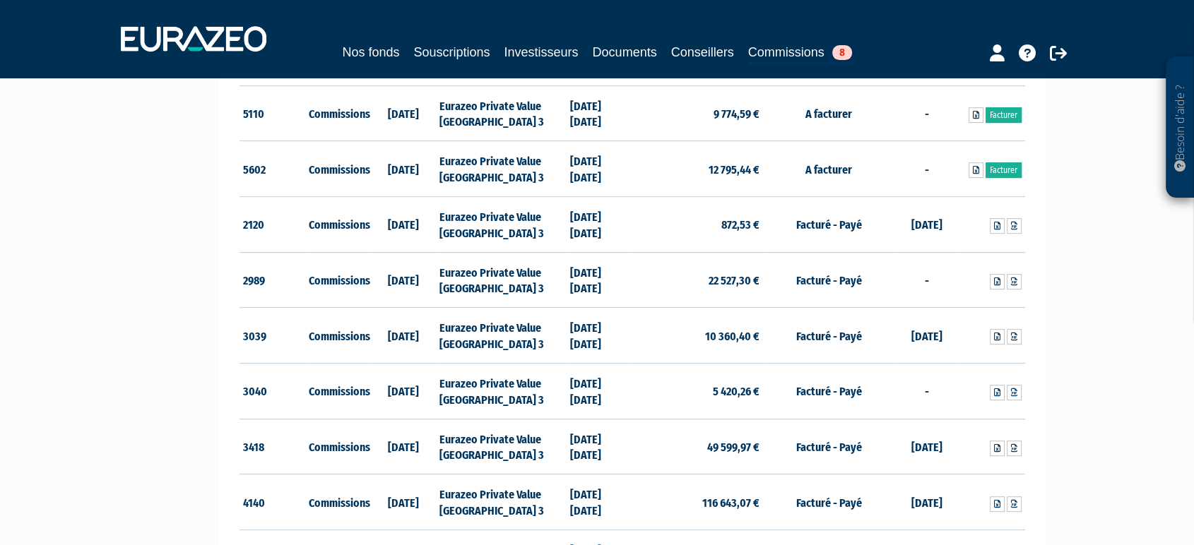
scroll to position [746, 0]
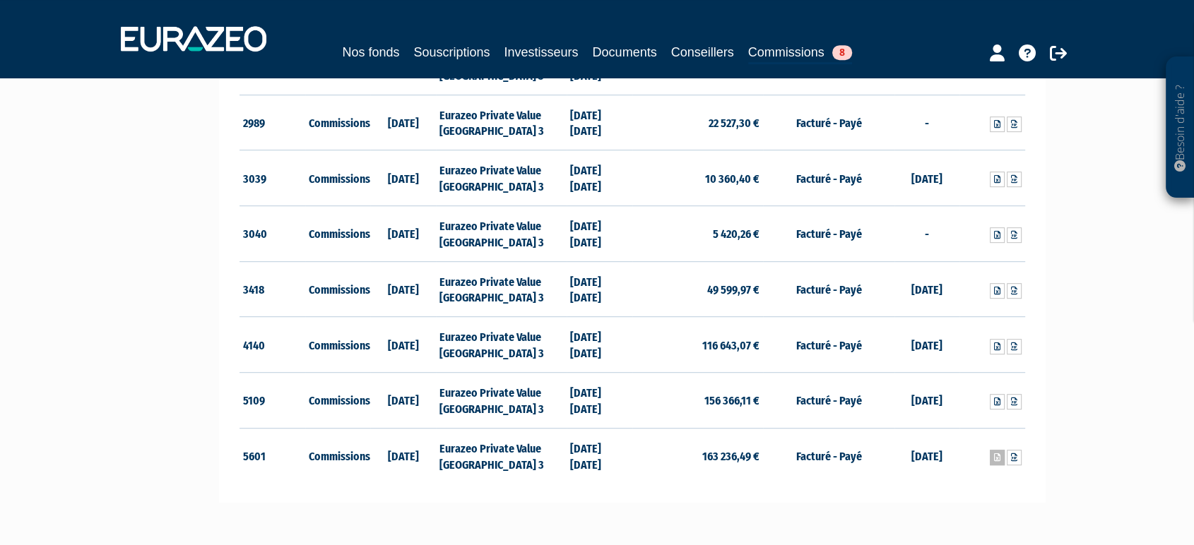
click at [1000, 458] on link at bounding box center [996, 458] width 15 height 16
click at [441, 49] on link "Souscriptions" at bounding box center [451, 52] width 76 height 20
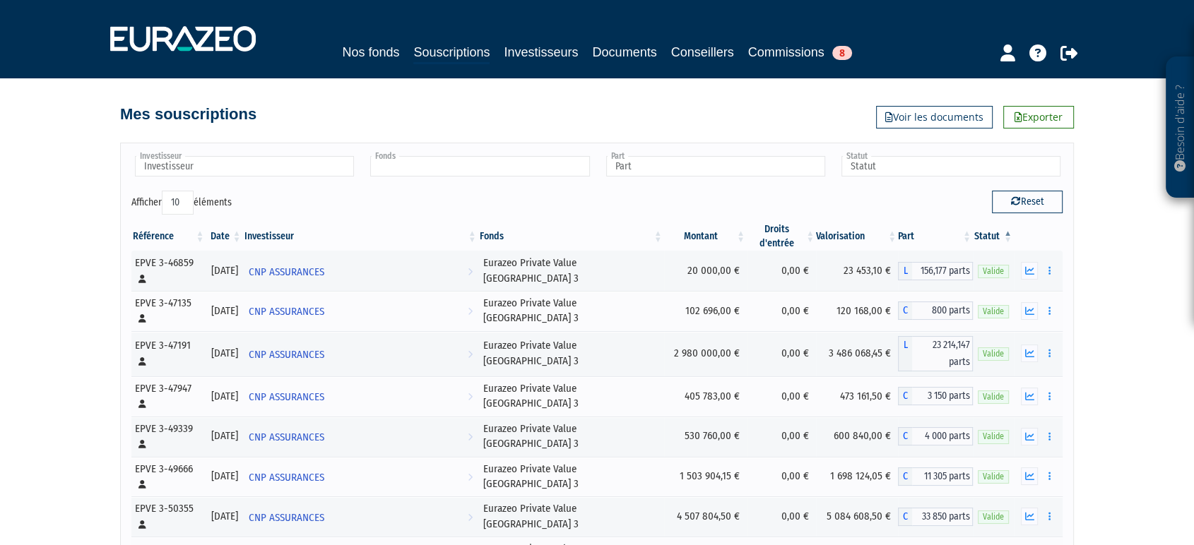
click at [469, 158] on input "text" at bounding box center [479, 166] width 219 height 20
click at [468, 182] on li "Eurazeo Private Value [GEOGRAPHIC_DATA] 3" at bounding box center [478, 189] width 223 height 18
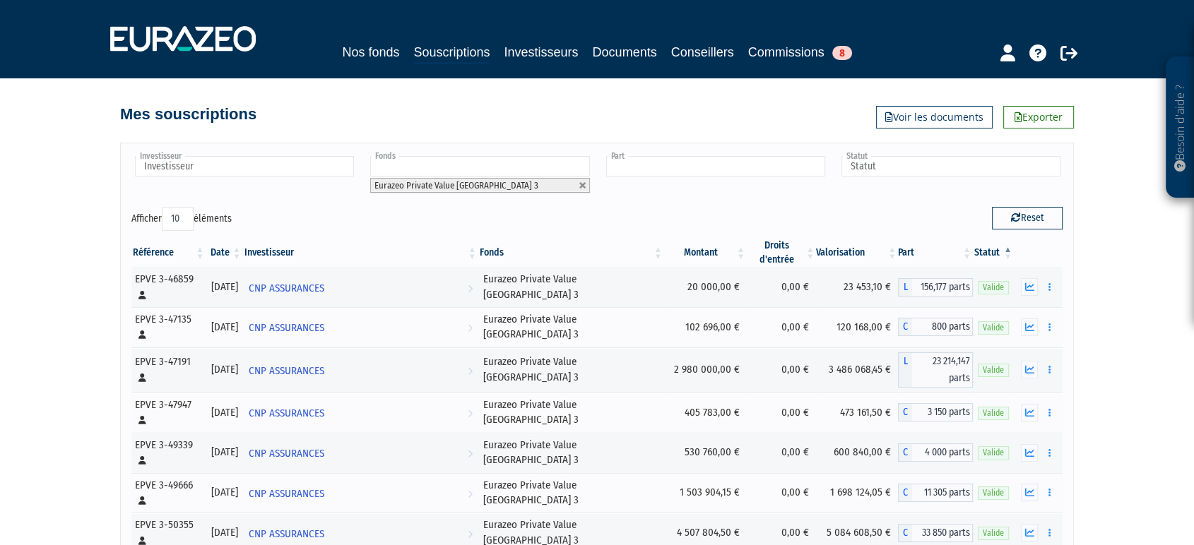
click at [626, 159] on input "text" at bounding box center [715, 166] width 219 height 20
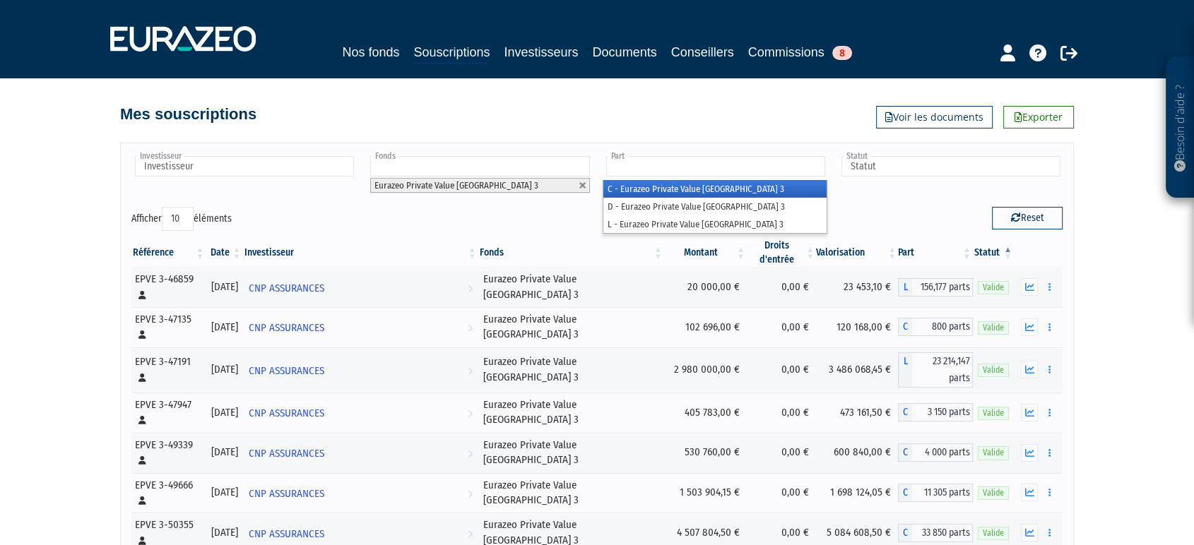
click at [662, 191] on li "C - Eurazeo Private Value [GEOGRAPHIC_DATA] 3" at bounding box center [714, 189] width 223 height 18
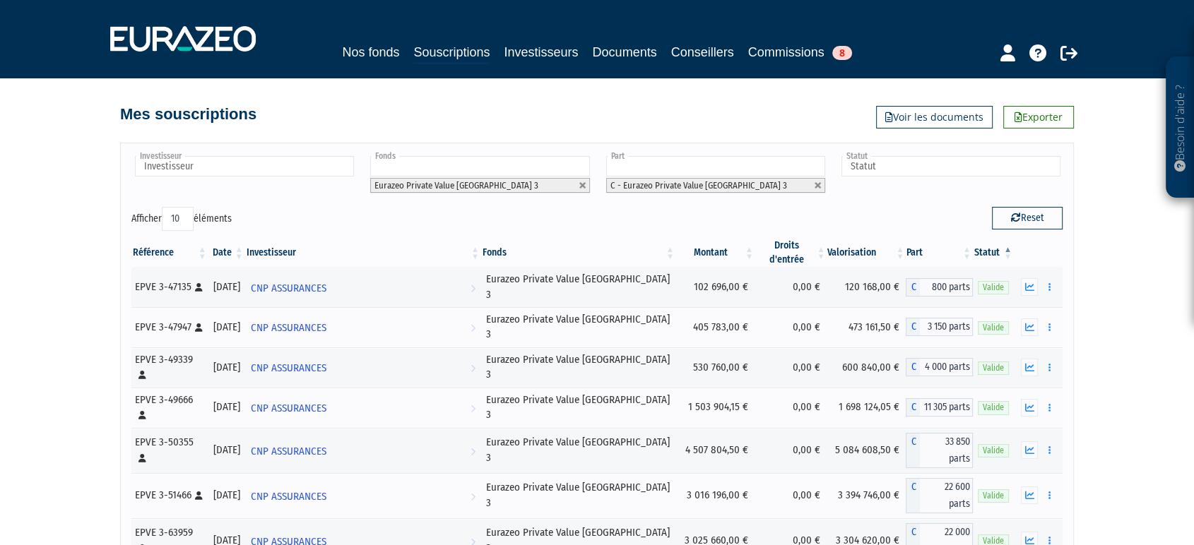
scroll to position [78, 0]
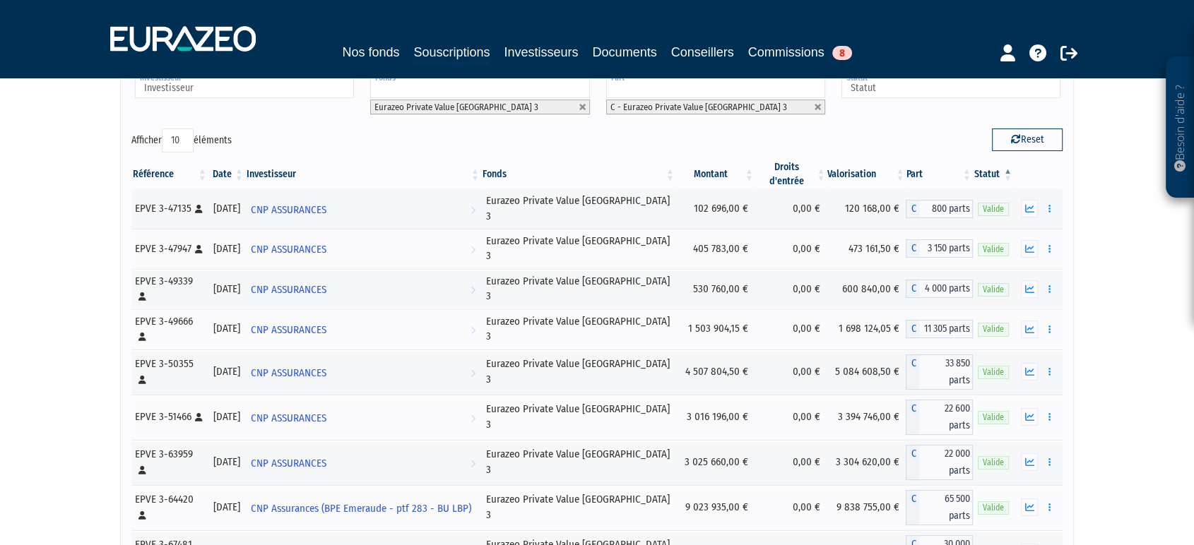
drag, startPoint x: 184, startPoint y: 138, endPoint x: 184, endPoint y: 145, distance: 7.8
click at [184, 138] on select "10 25 50 100" at bounding box center [178, 141] width 32 height 24
select select "100"
click at [165, 129] on select "10 25 50 100" at bounding box center [178, 141] width 32 height 24
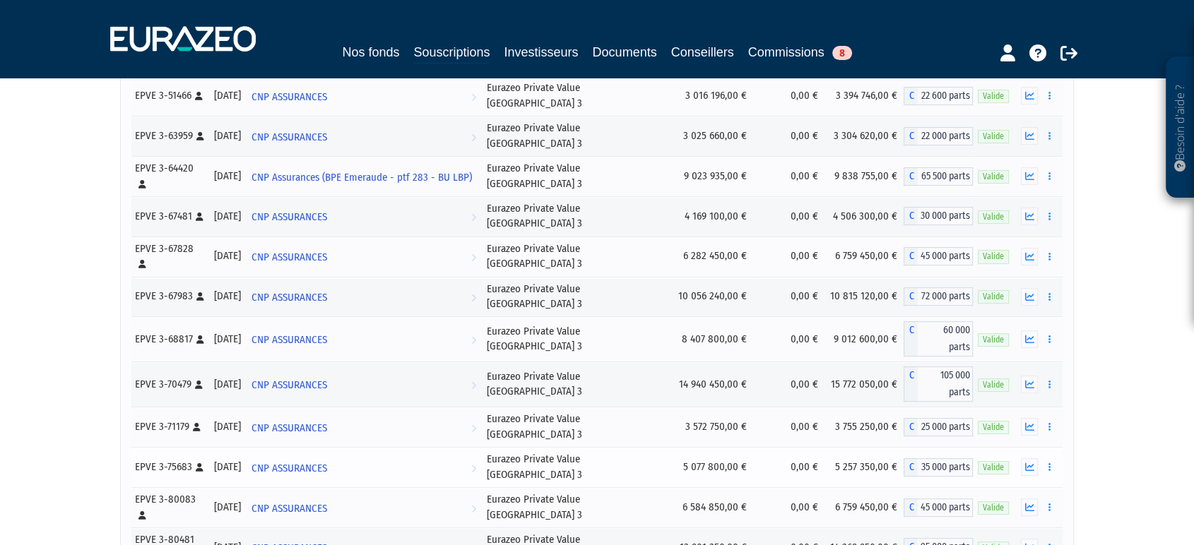
scroll to position [0, 0]
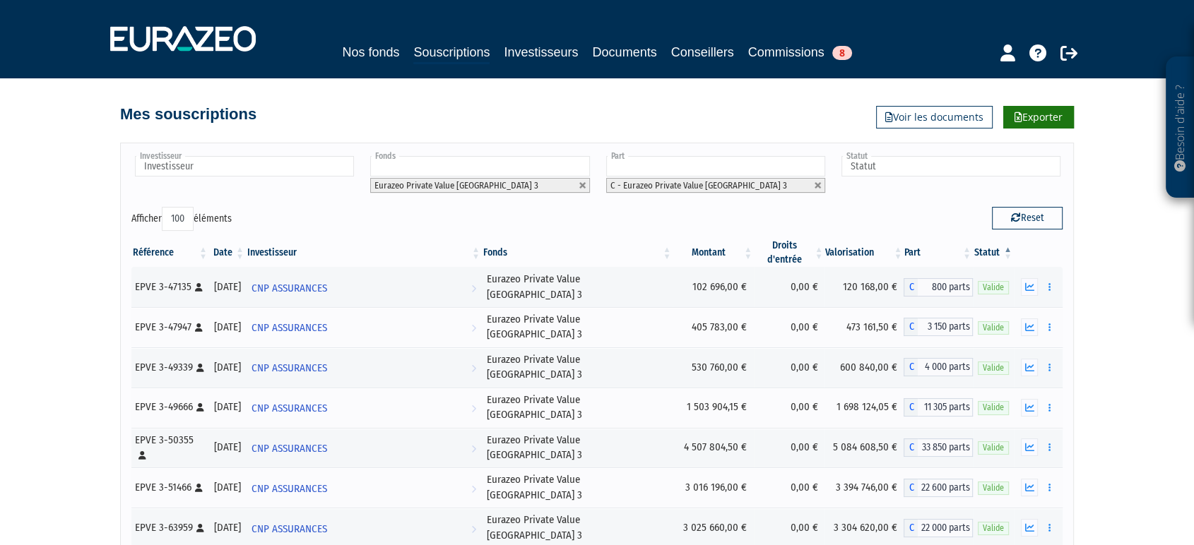
click at [1025, 123] on link "Exporter" at bounding box center [1038, 117] width 71 height 23
